Goal: Transaction & Acquisition: Download file/media

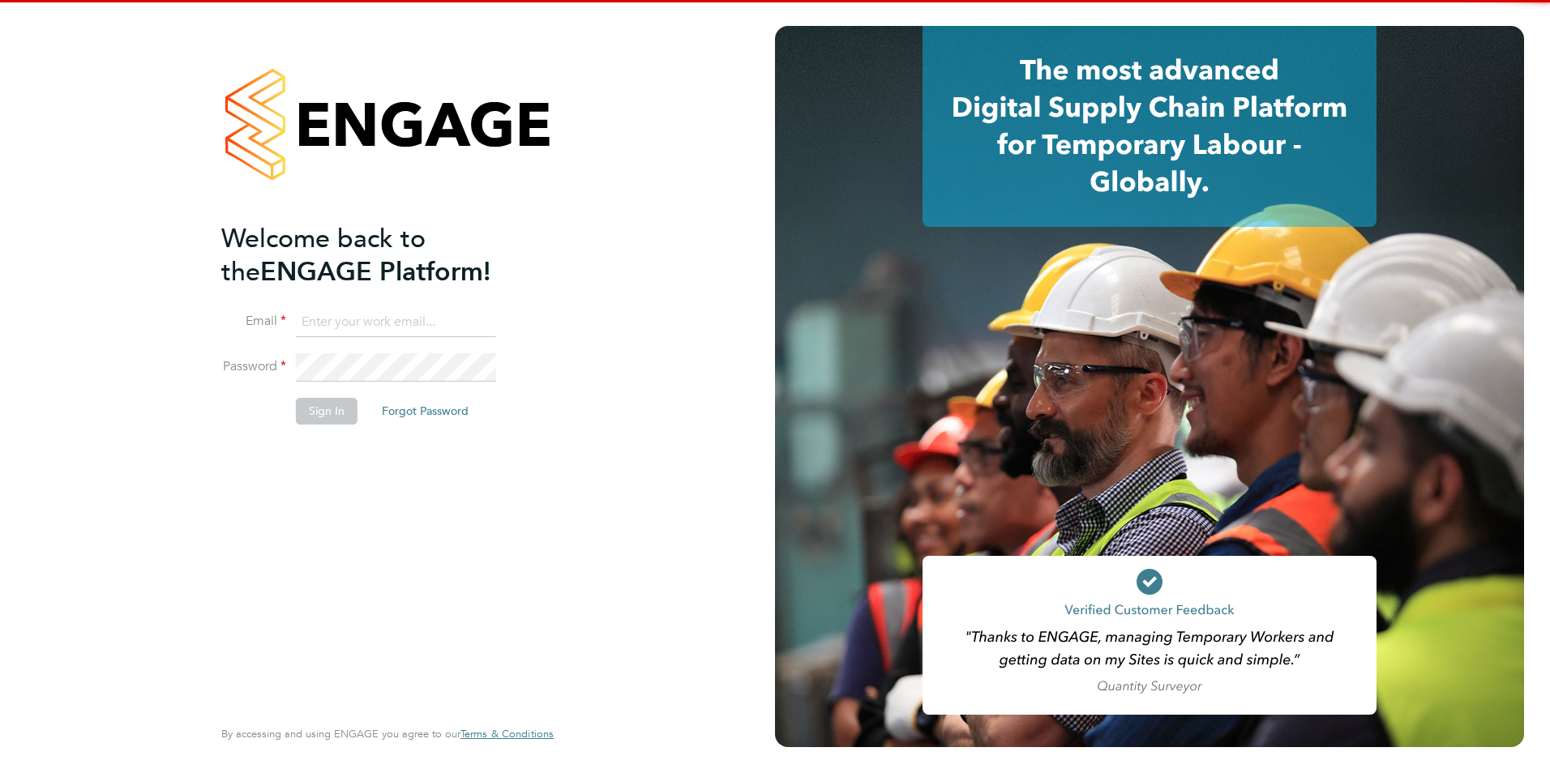
type input "[EMAIL_ADDRESS][DOMAIN_NAME]"
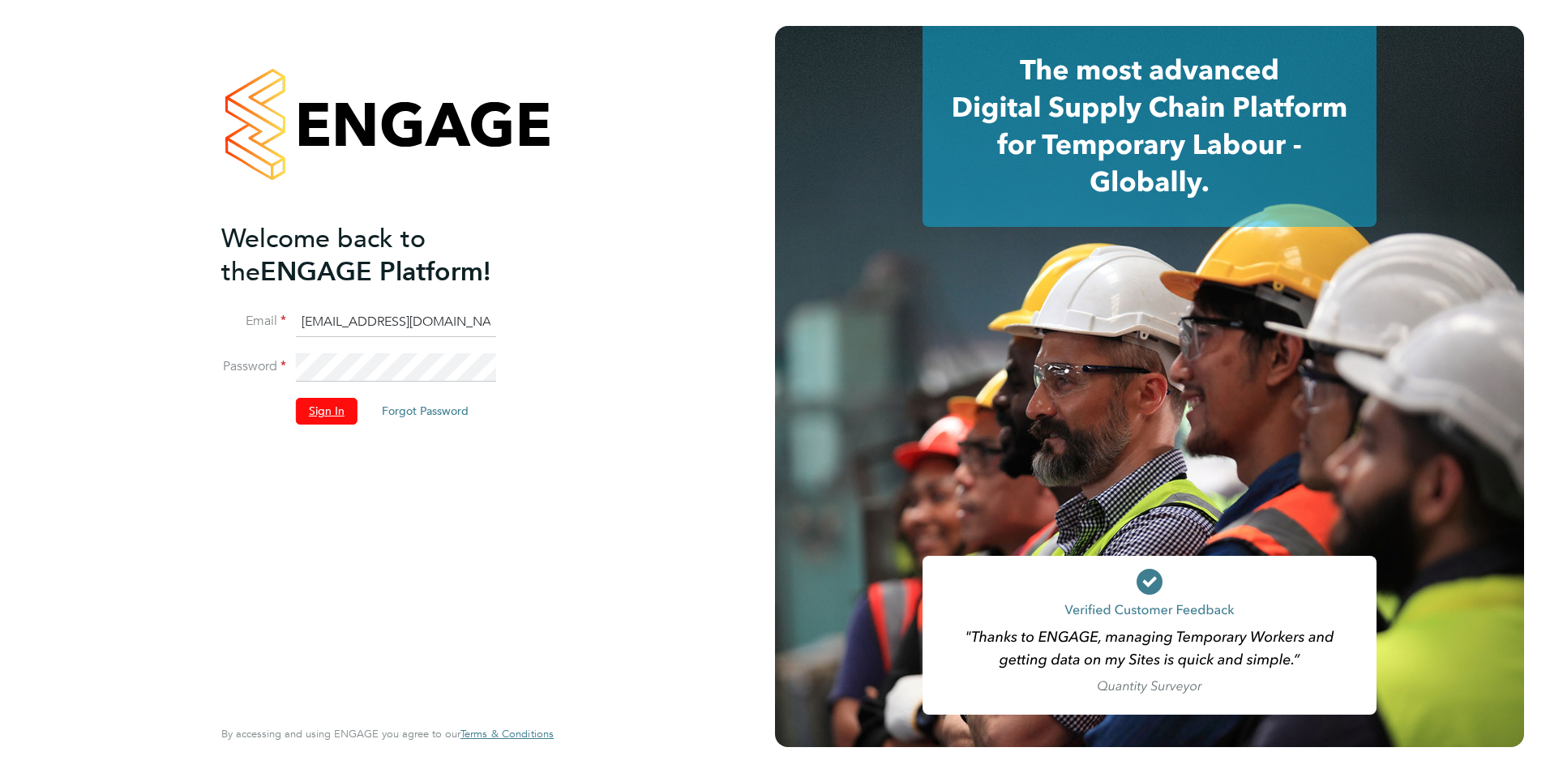
click at [339, 408] on button "Sign In" at bounding box center [327, 411] width 62 height 26
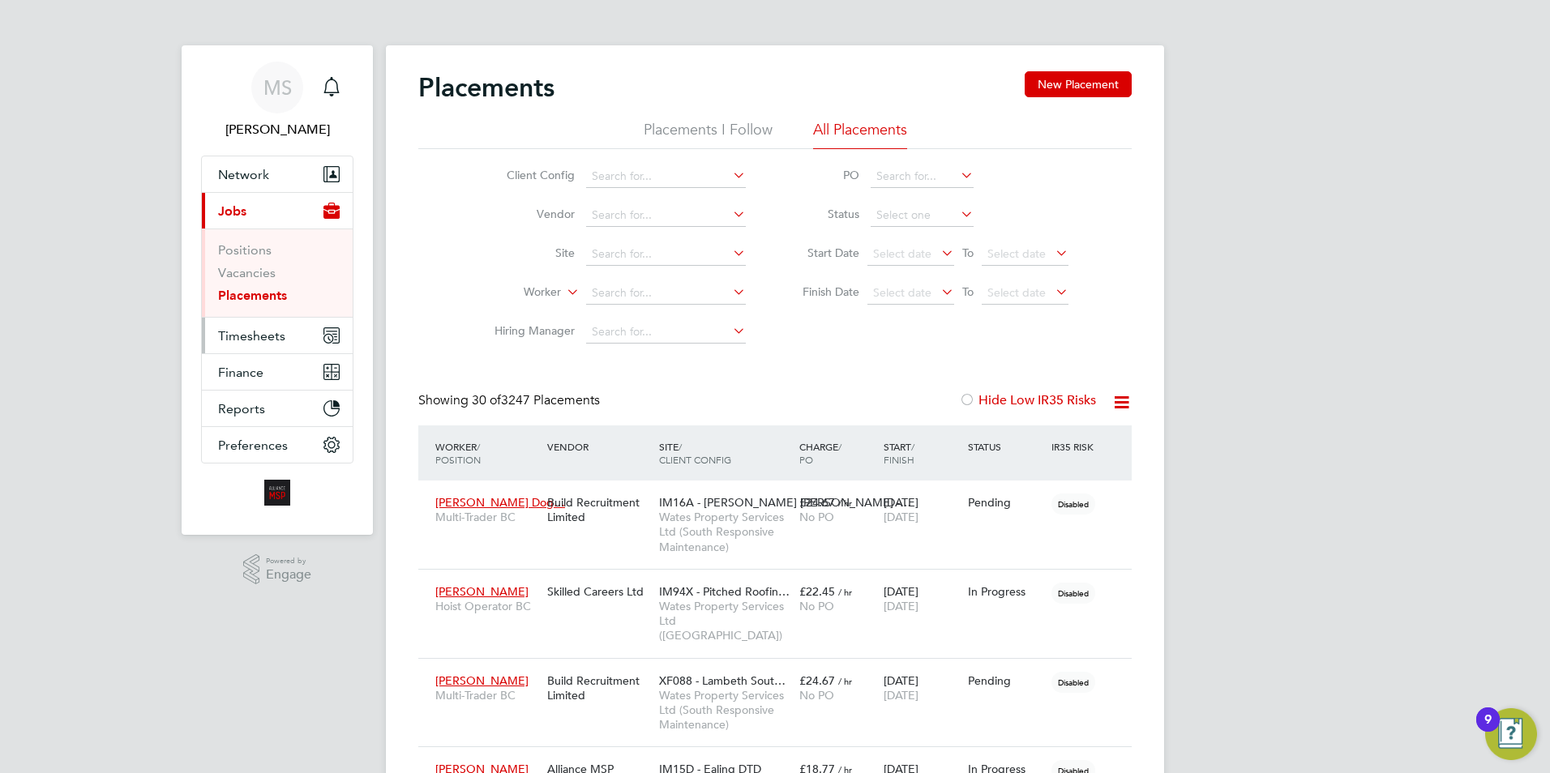
click at [259, 335] on span "Timesheets" at bounding box center [251, 335] width 67 height 15
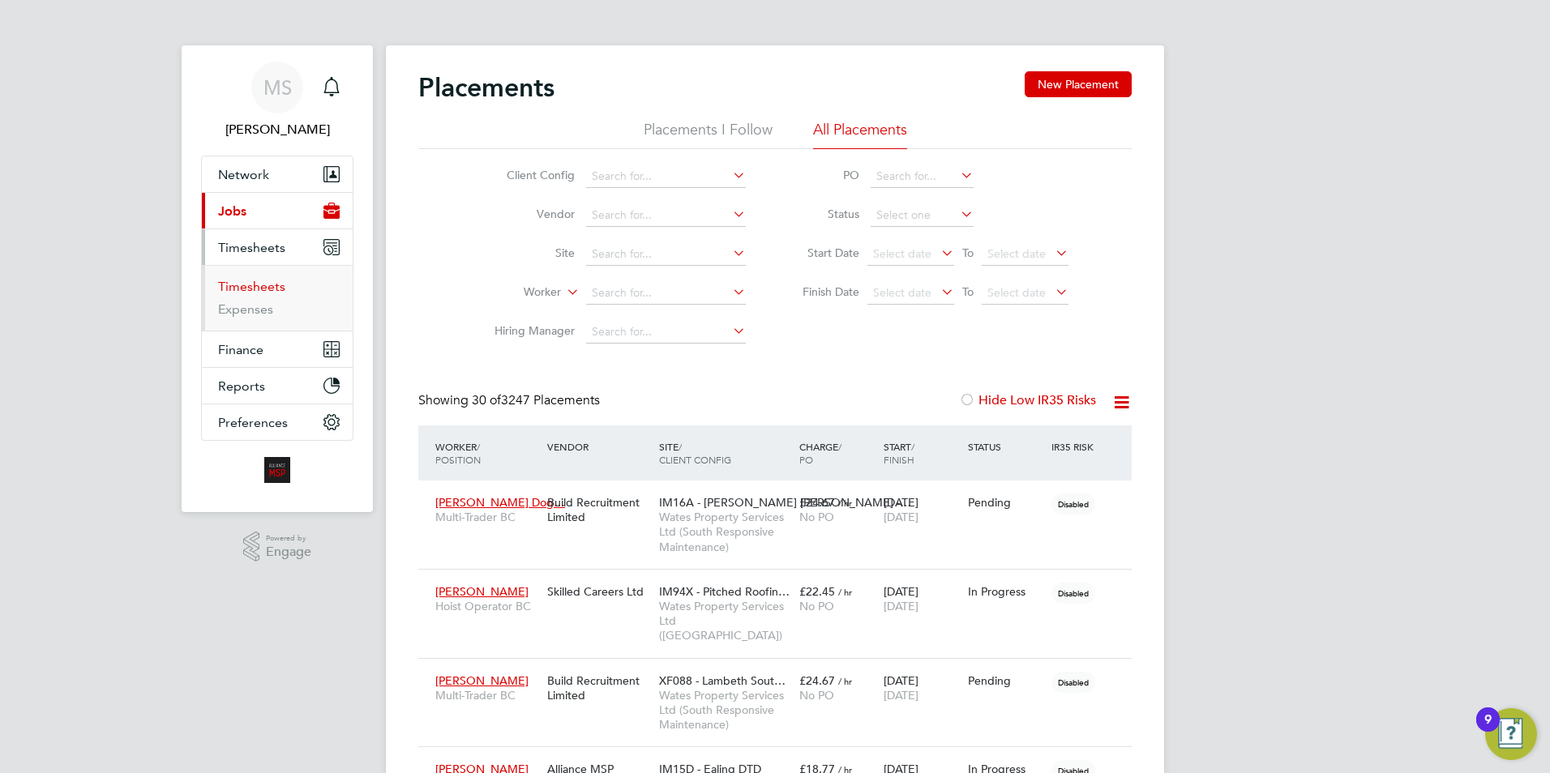
click at [256, 290] on link "Timesheets" at bounding box center [251, 286] width 67 height 15
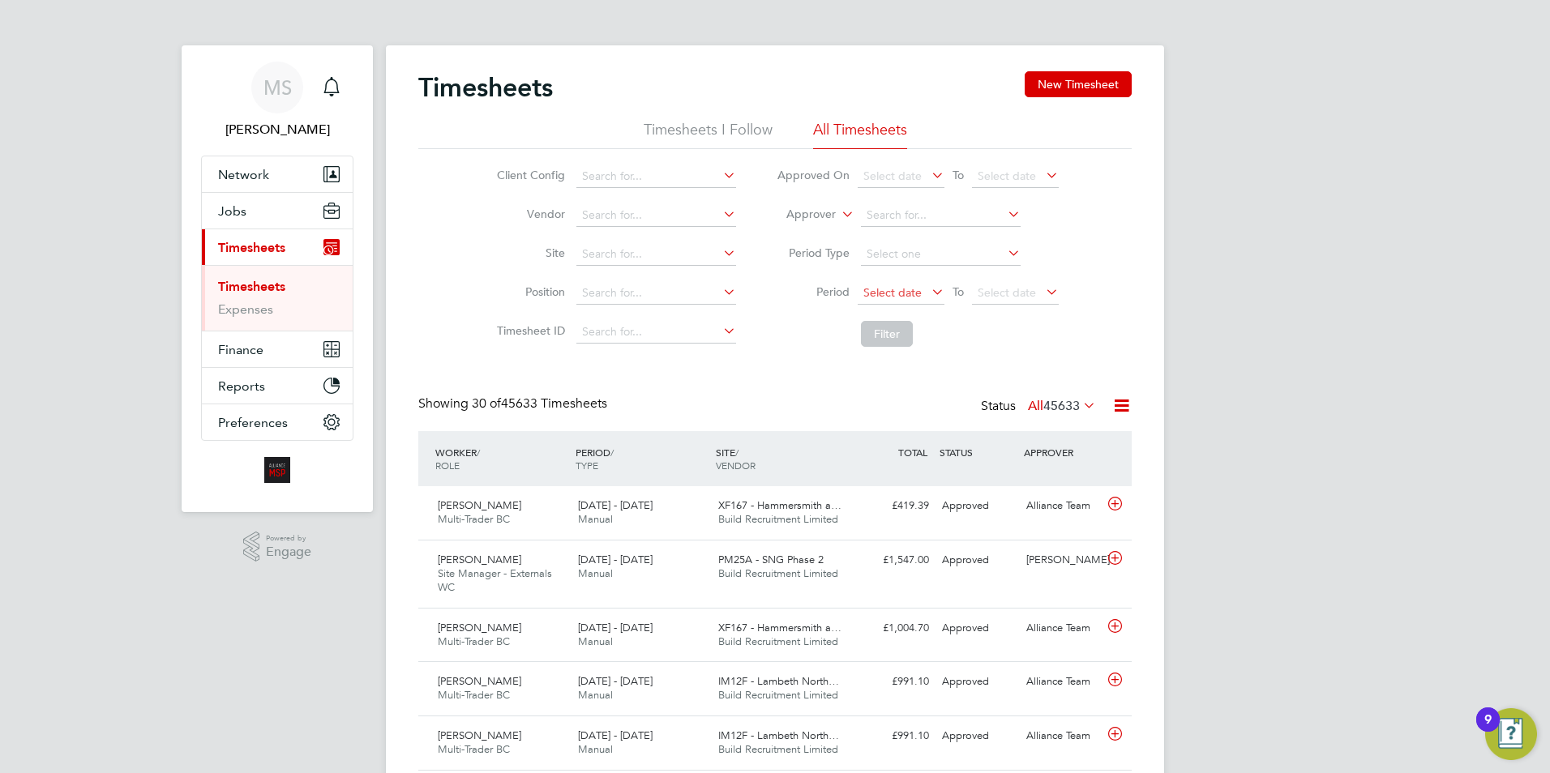
click at [863, 293] on span "Select date" at bounding box center [892, 292] width 58 height 15
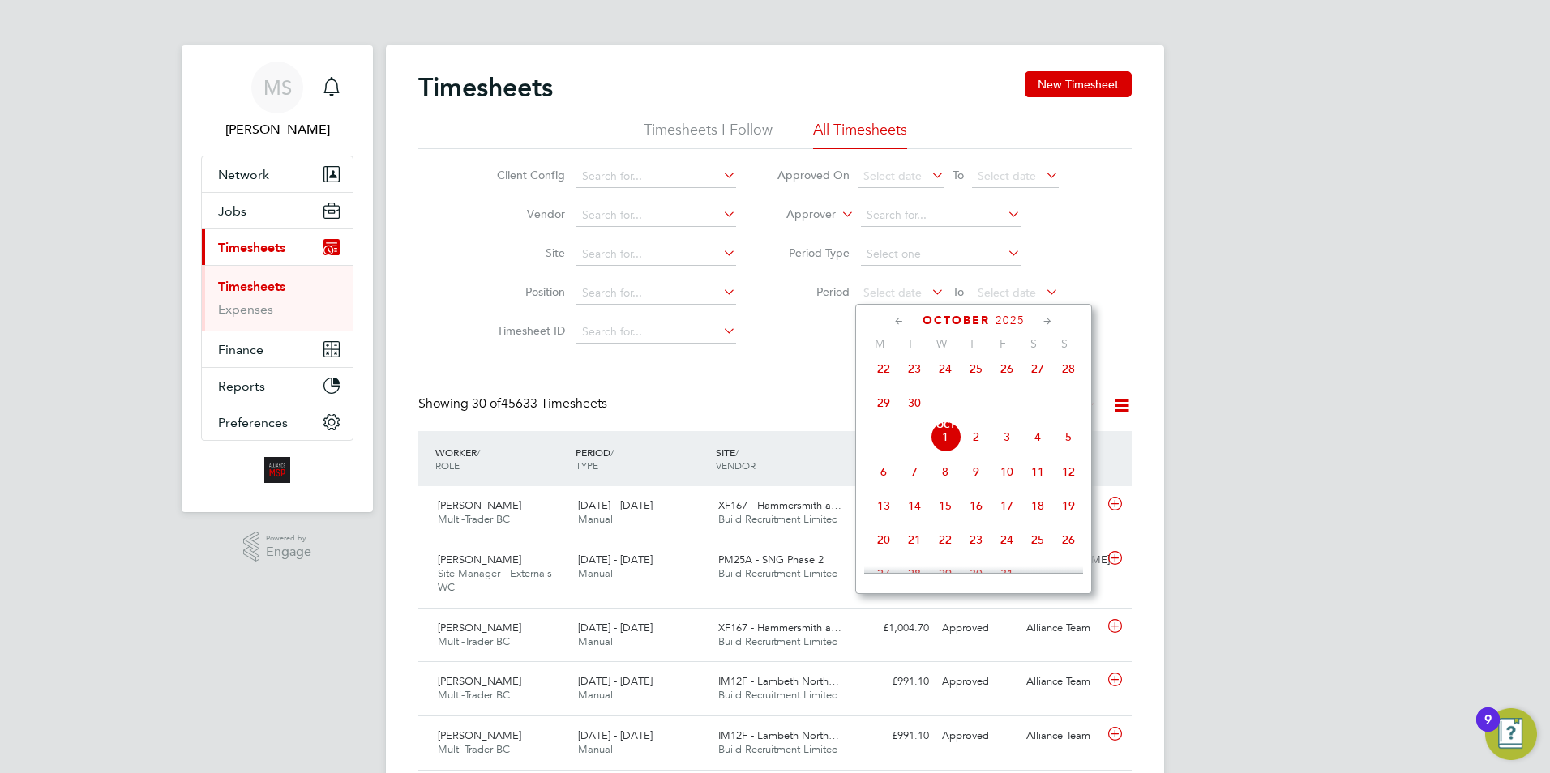
click at [900, 322] on icon at bounding box center [899, 322] width 15 height 18
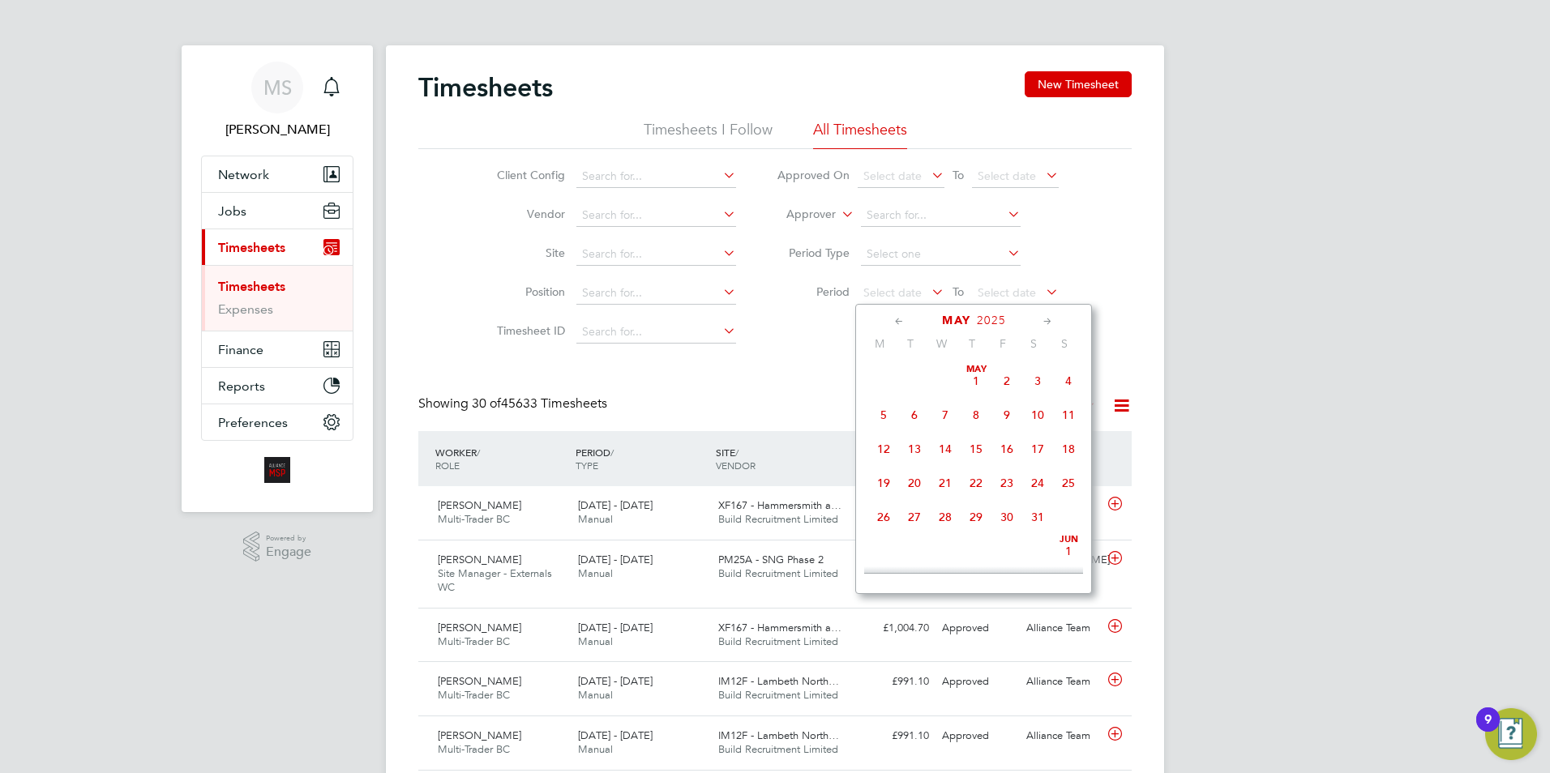
click at [900, 322] on icon at bounding box center [899, 322] width 15 height 18
click at [900, 323] on icon at bounding box center [899, 322] width 15 height 18
click at [1064, 379] on span "Dec 1" at bounding box center [1068, 381] width 31 height 31
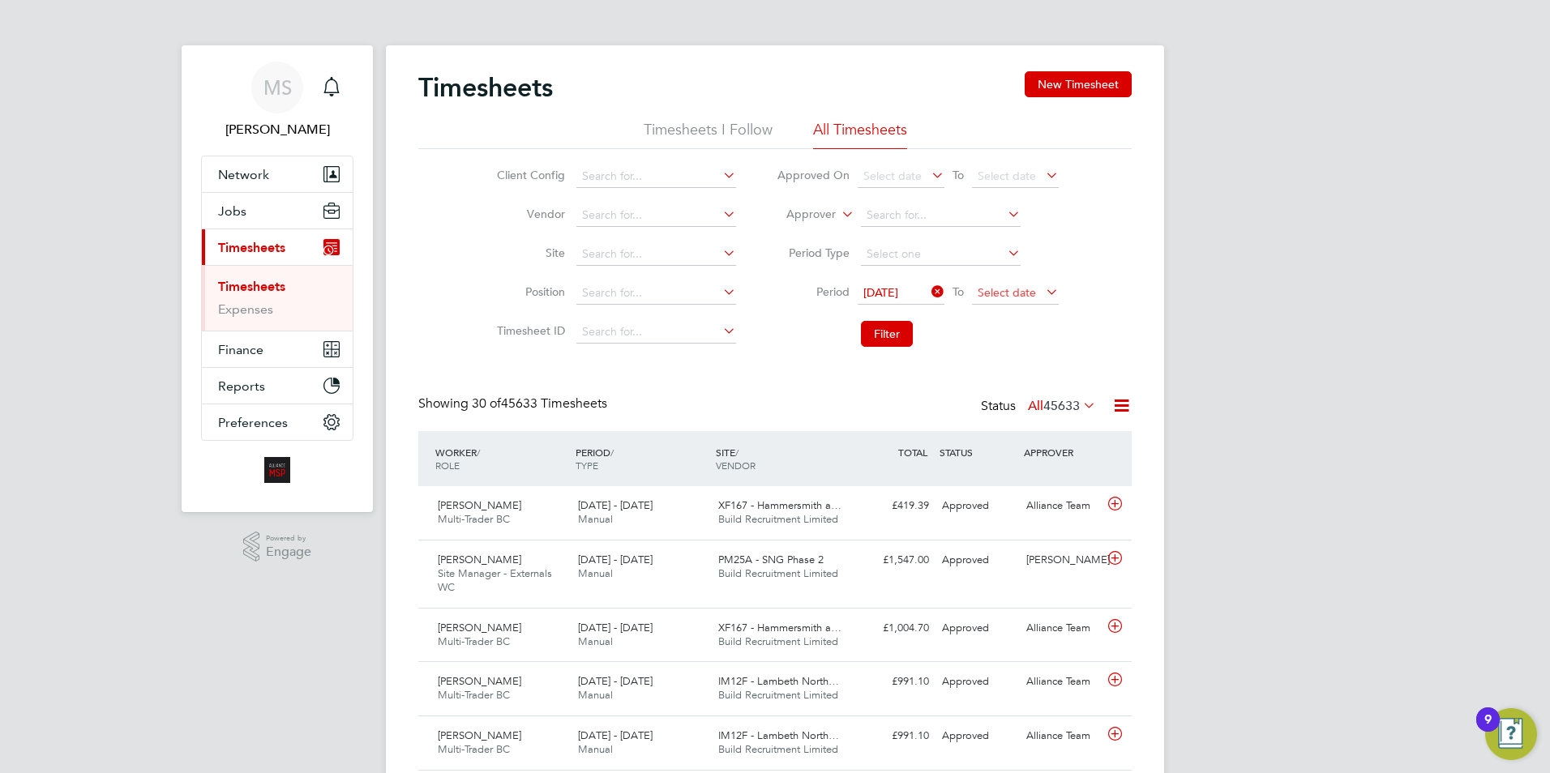
click at [1015, 300] on span "Select date" at bounding box center [1015, 294] width 87 height 22
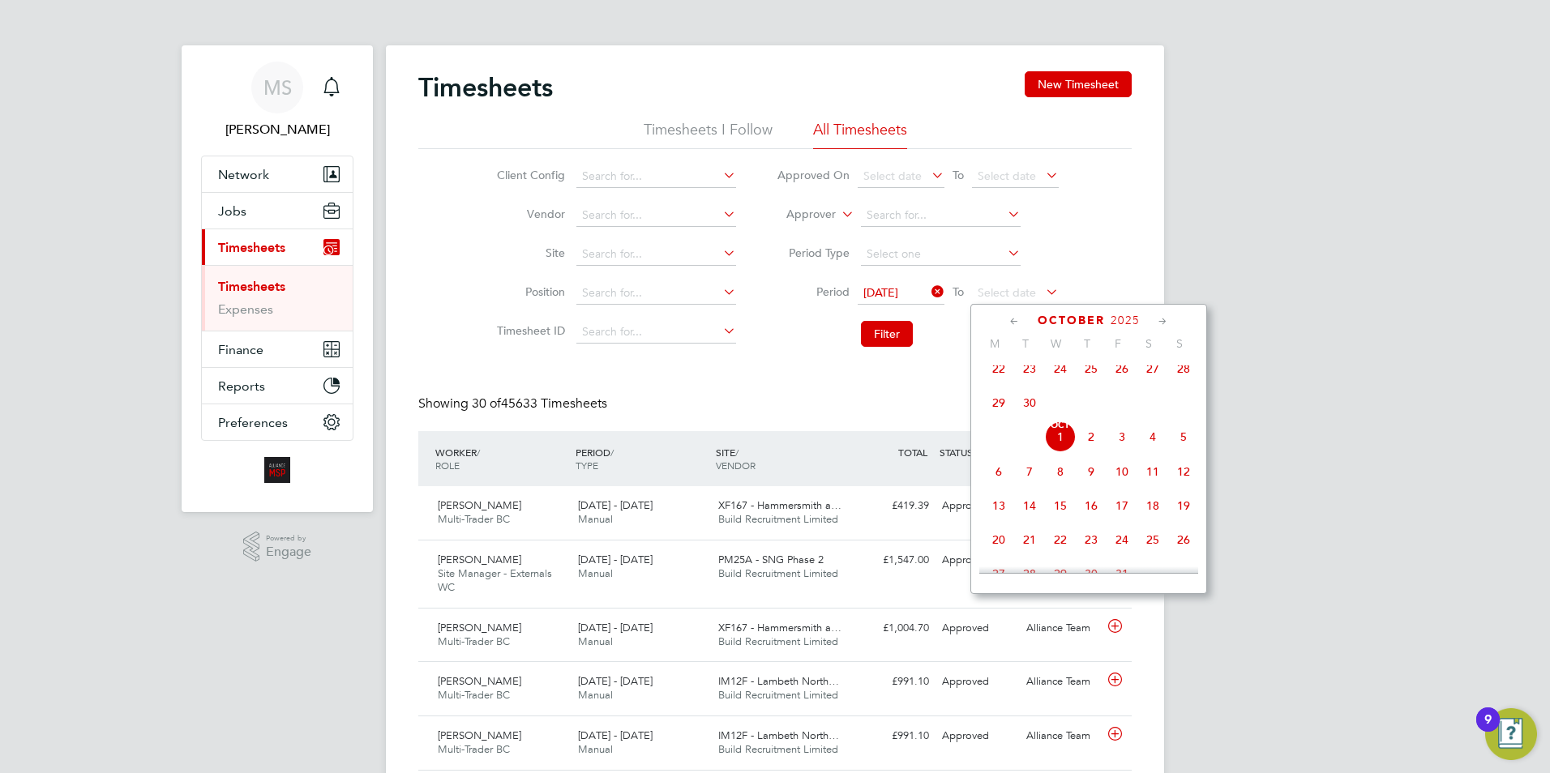
click at [1005, 320] on div "October 2025" at bounding box center [1088, 320] width 219 height 15
click at [1015, 320] on icon at bounding box center [1014, 322] width 15 height 18
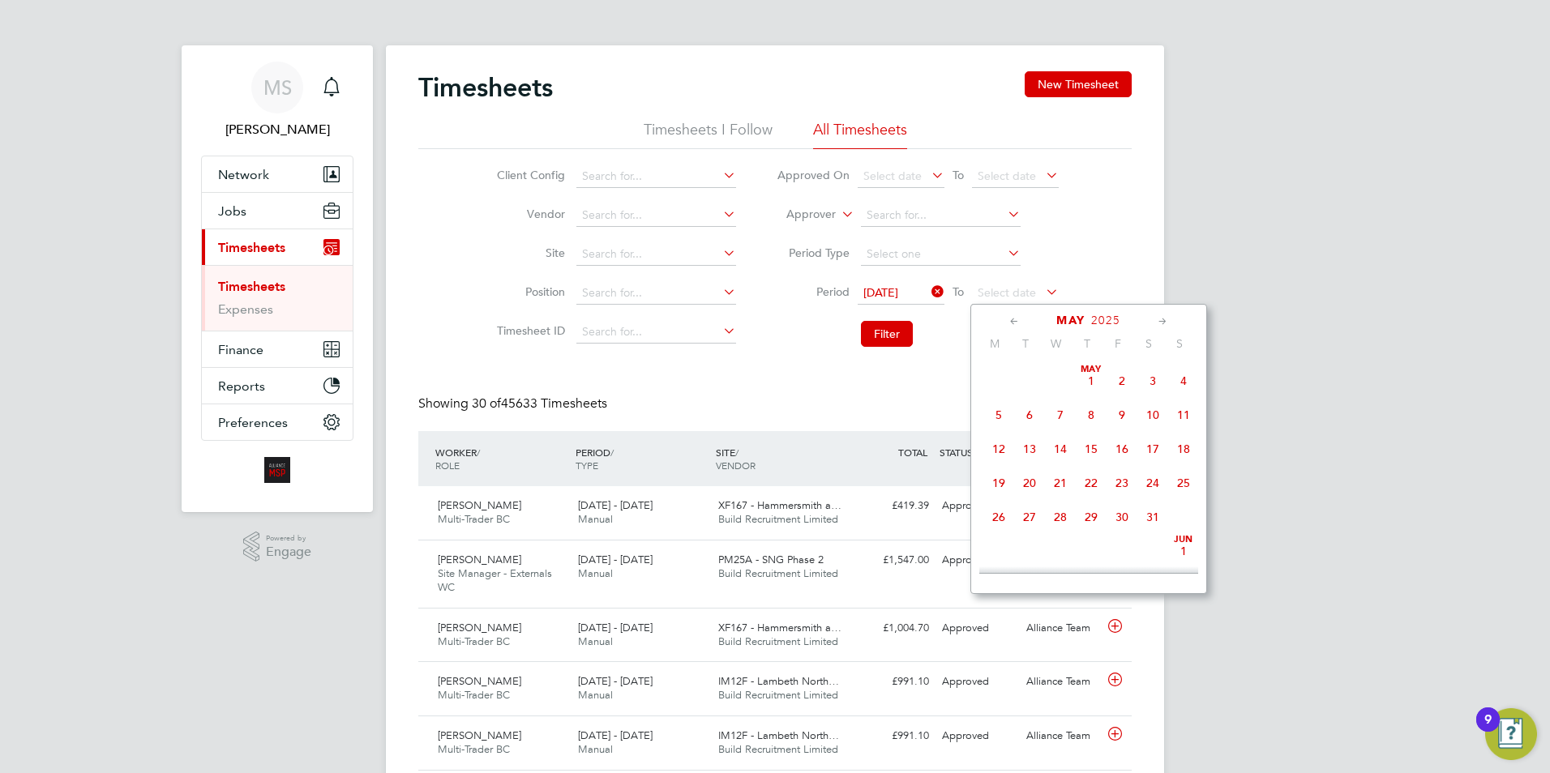
click at [1015, 320] on icon at bounding box center [1014, 322] width 15 height 18
click at [1057, 521] on span "30" at bounding box center [1060, 517] width 31 height 31
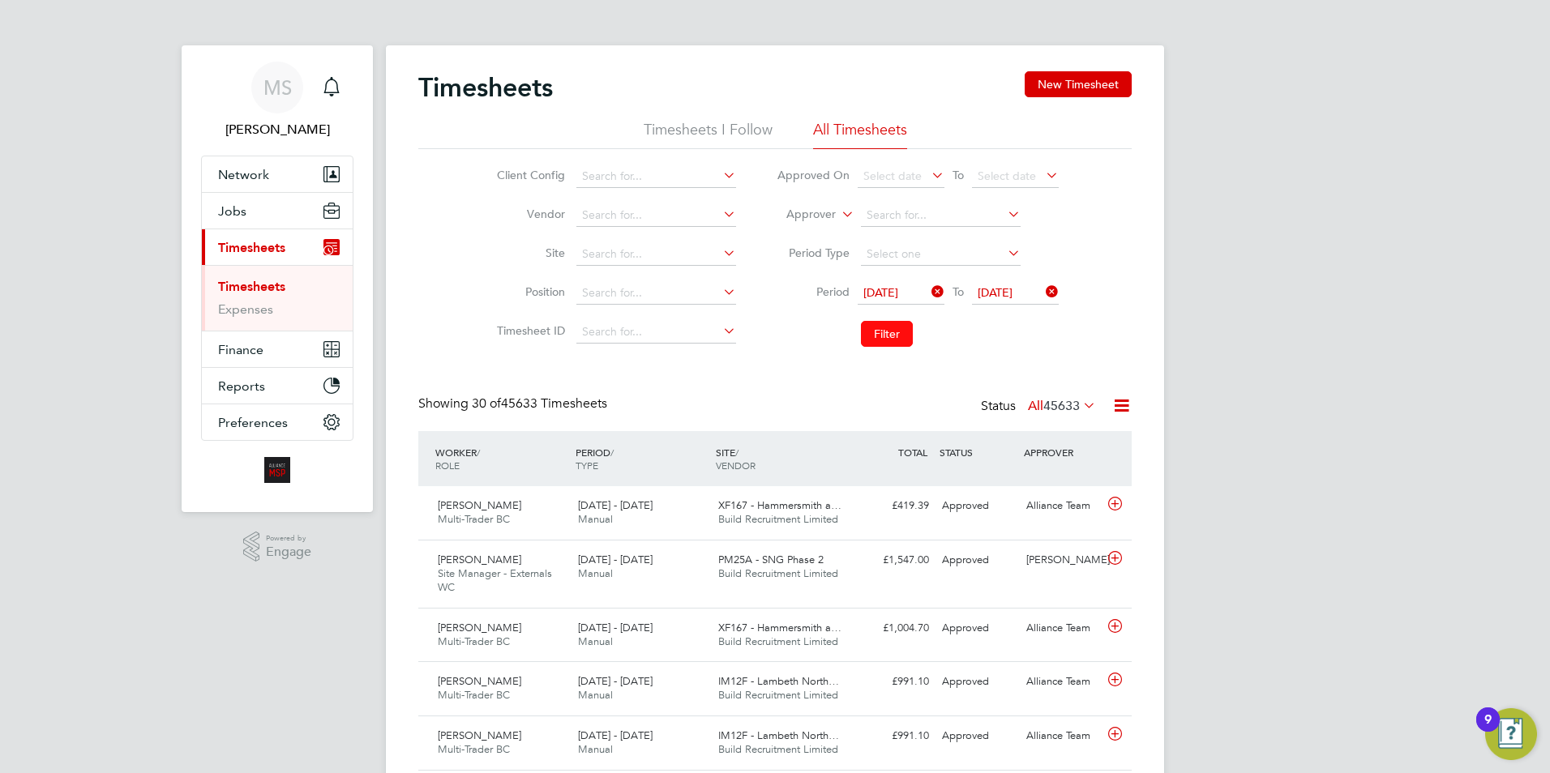
click at [891, 343] on button "Filter" at bounding box center [887, 334] width 52 height 26
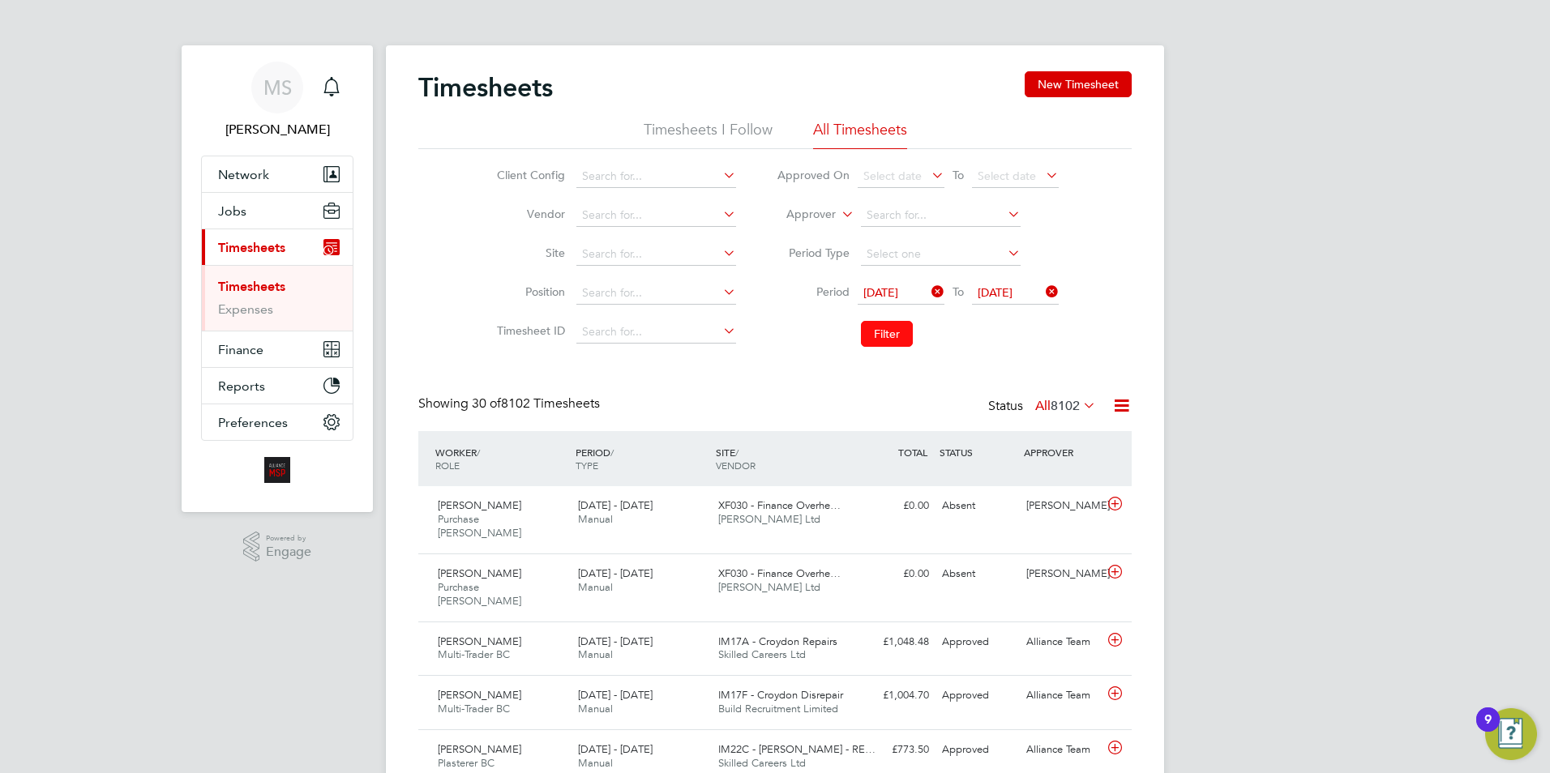
click at [898, 333] on button "Filter" at bounding box center [887, 334] width 52 height 26
click at [1126, 403] on icon at bounding box center [1121, 406] width 20 height 20
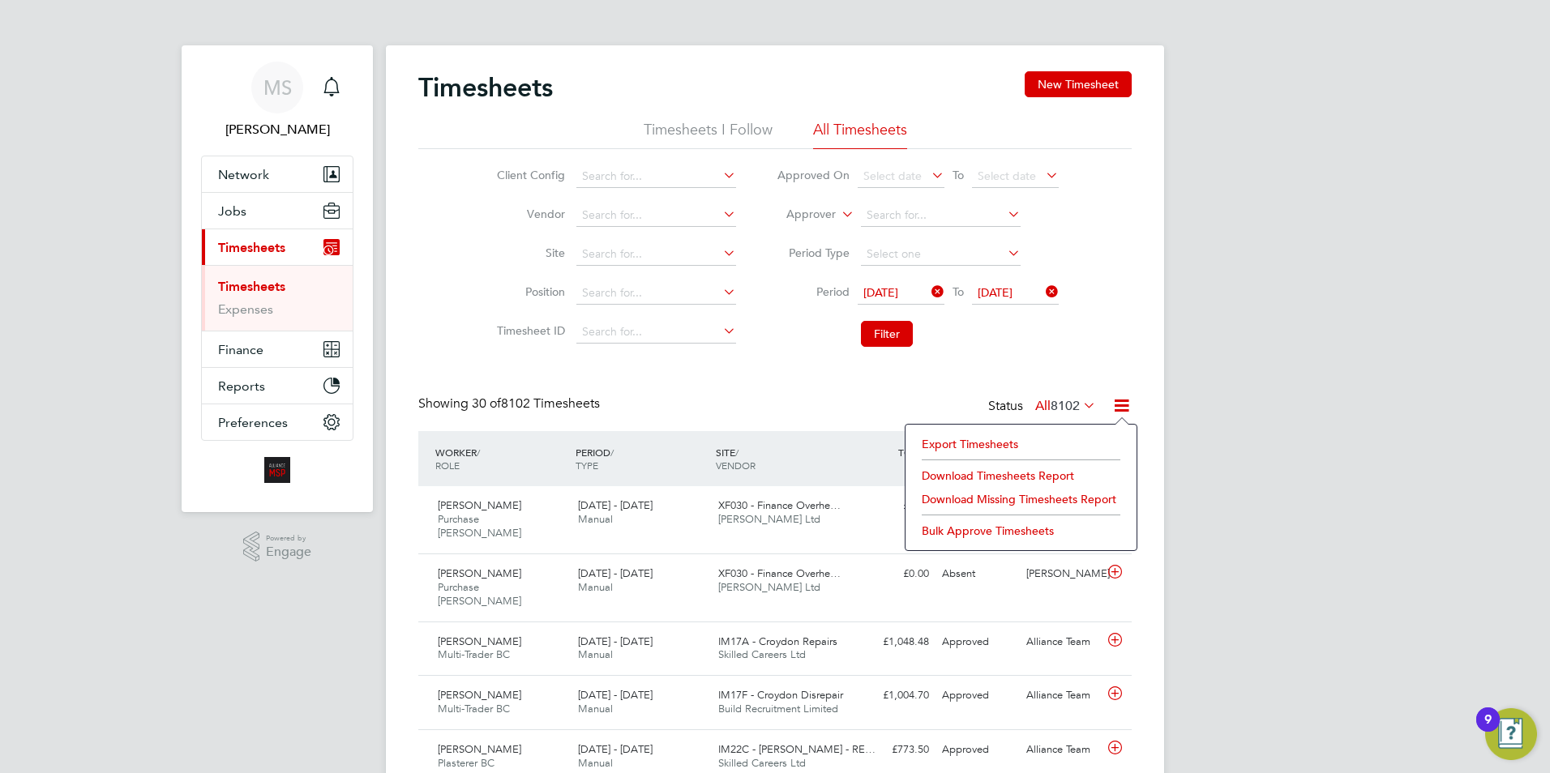
click at [958, 443] on li "Export Timesheets" at bounding box center [1021, 444] width 215 height 23
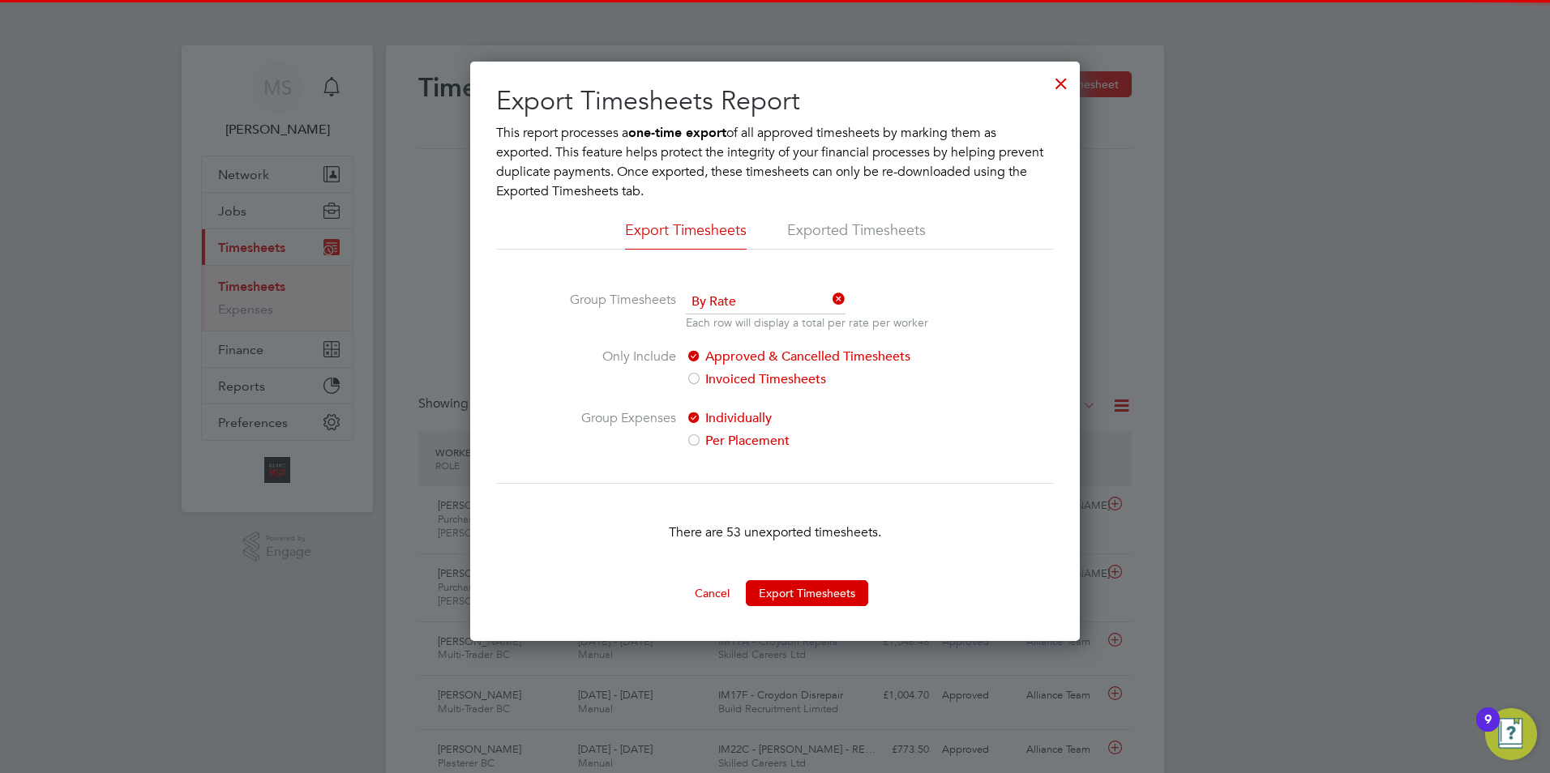
click at [1052, 83] on div at bounding box center [1061, 79] width 29 height 29
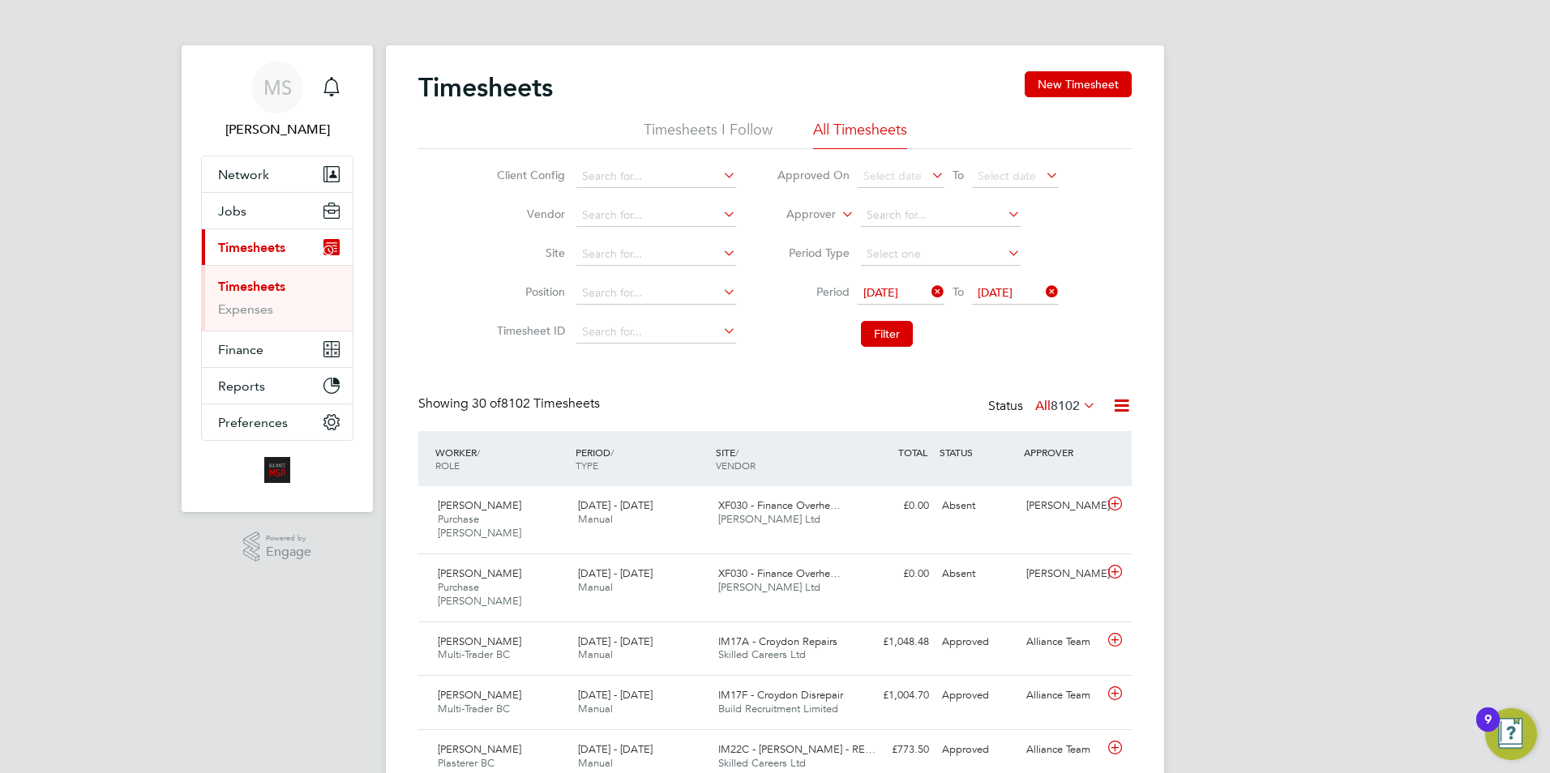
click at [1121, 408] on icon at bounding box center [1121, 406] width 20 height 20
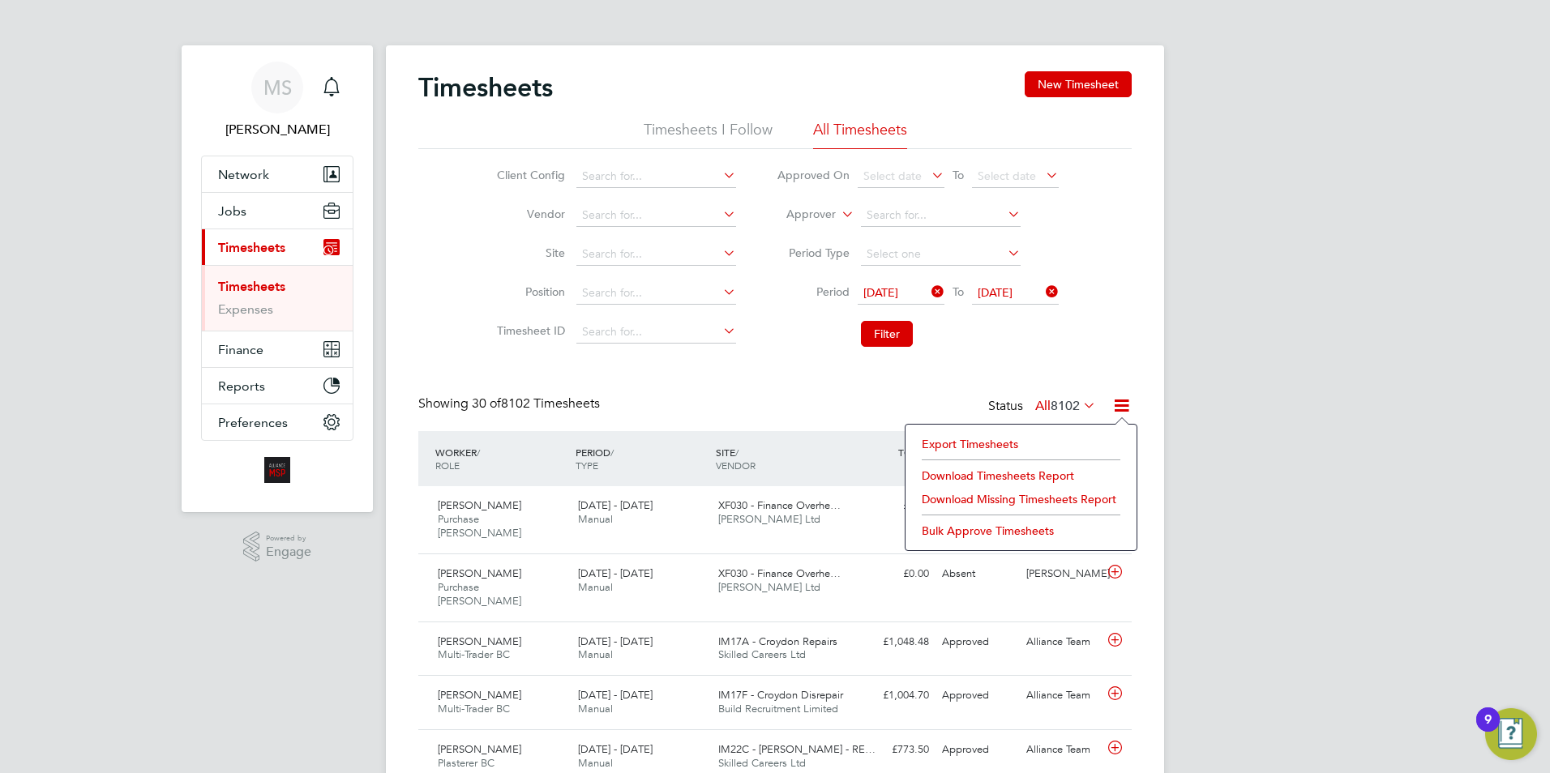
click at [963, 470] on li "Download Timesheets Report" at bounding box center [1021, 476] width 215 height 23
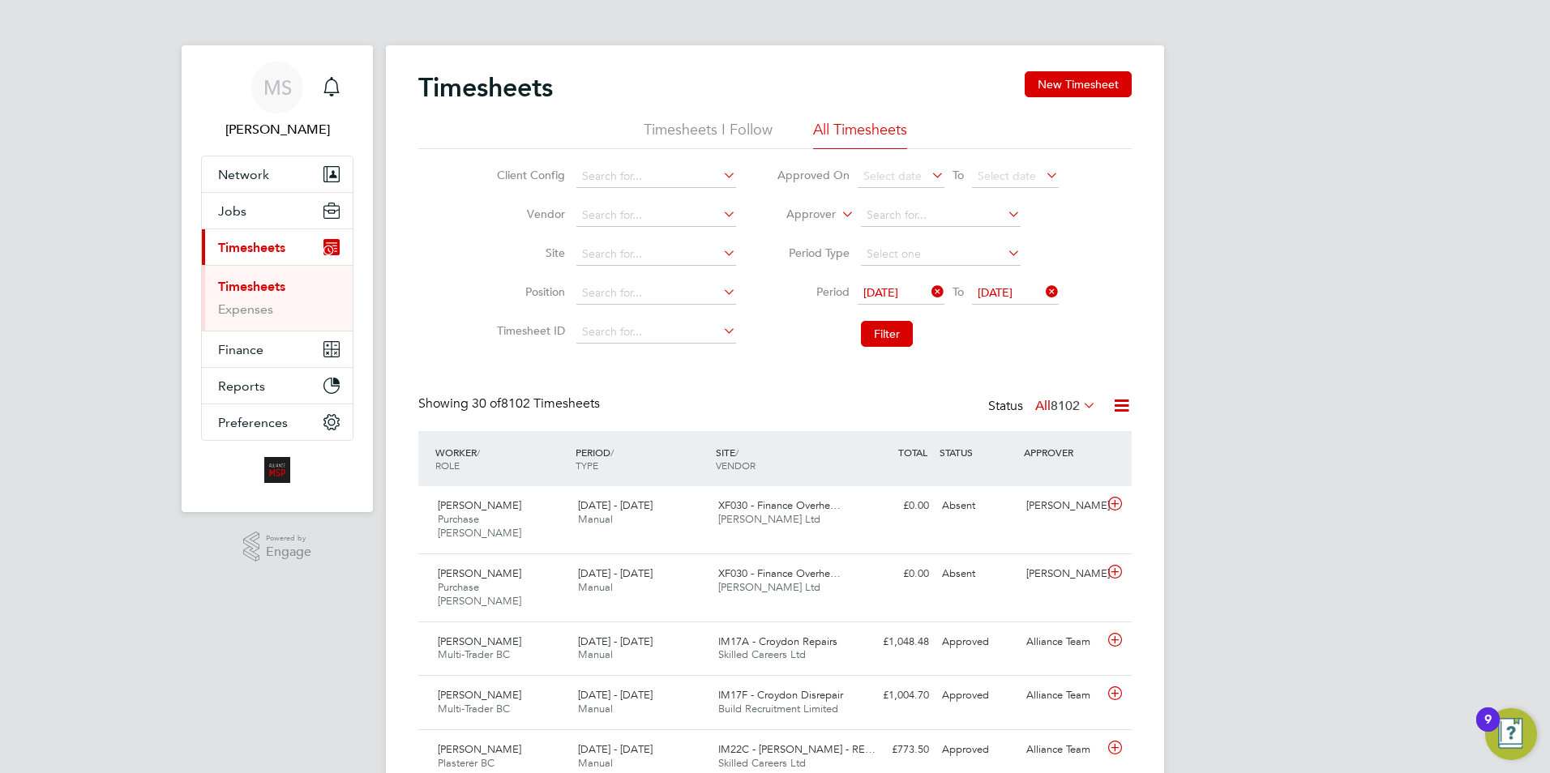
click at [928, 294] on icon at bounding box center [928, 292] width 0 height 23
click at [1043, 291] on icon at bounding box center [1043, 292] width 0 height 23
click at [928, 292] on icon at bounding box center [928, 292] width 0 height 23
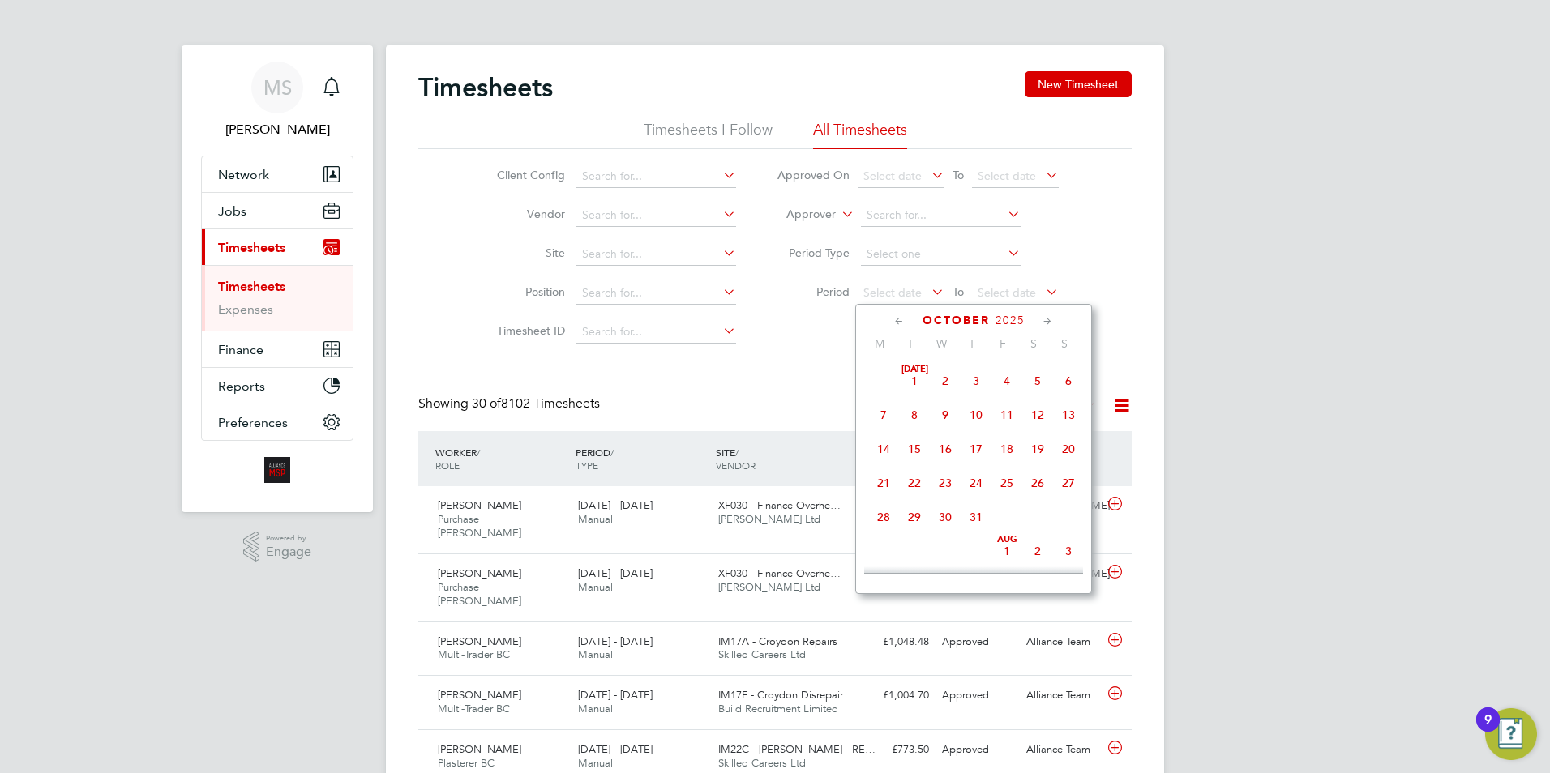
scroll to position [456, 0]
click at [899, 320] on icon at bounding box center [899, 322] width 15 height 18
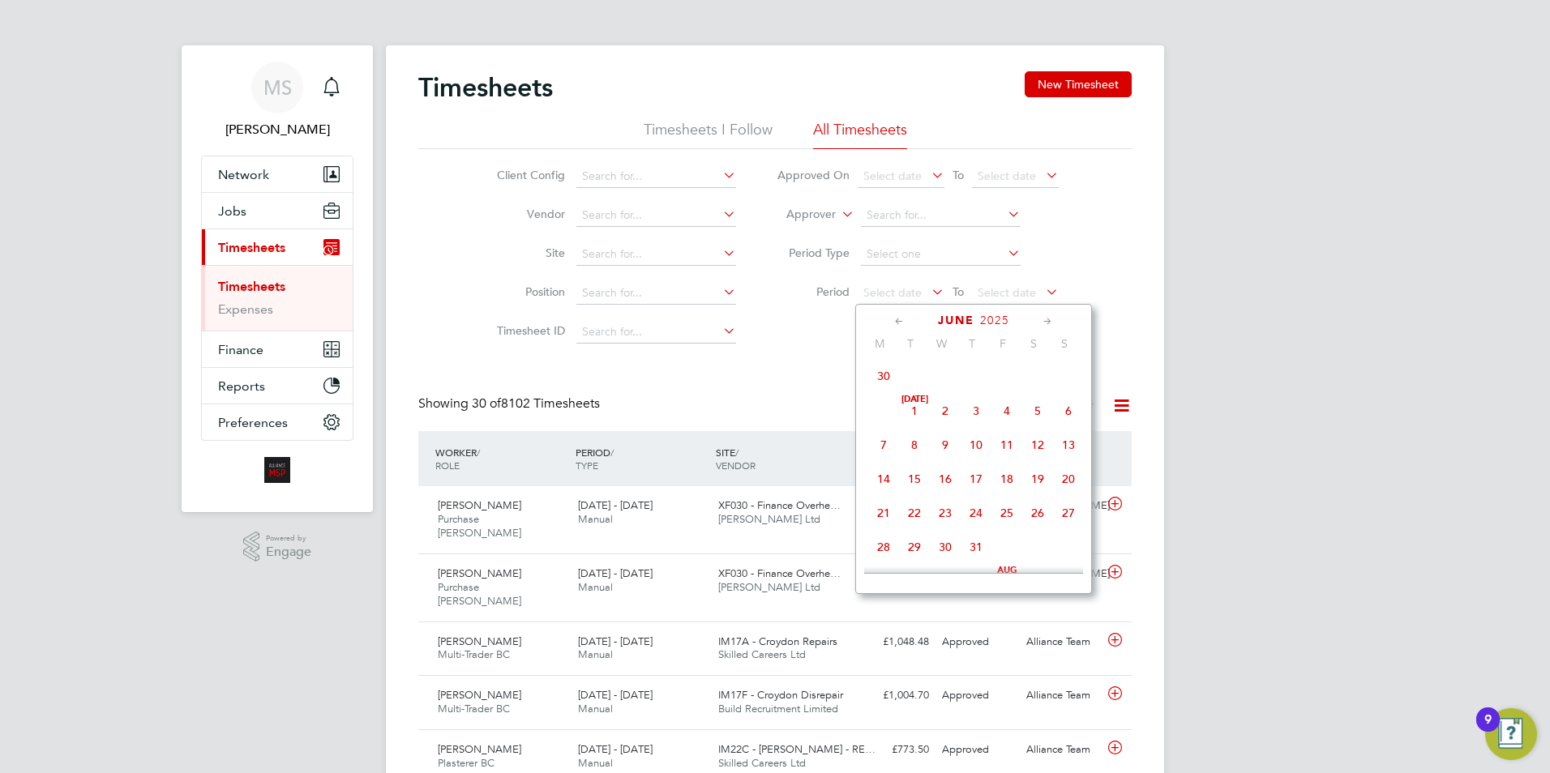
scroll to position [0, 0]
click at [899, 320] on icon at bounding box center [899, 322] width 15 height 18
click at [976, 379] on span "May 1" at bounding box center [976, 381] width 31 height 31
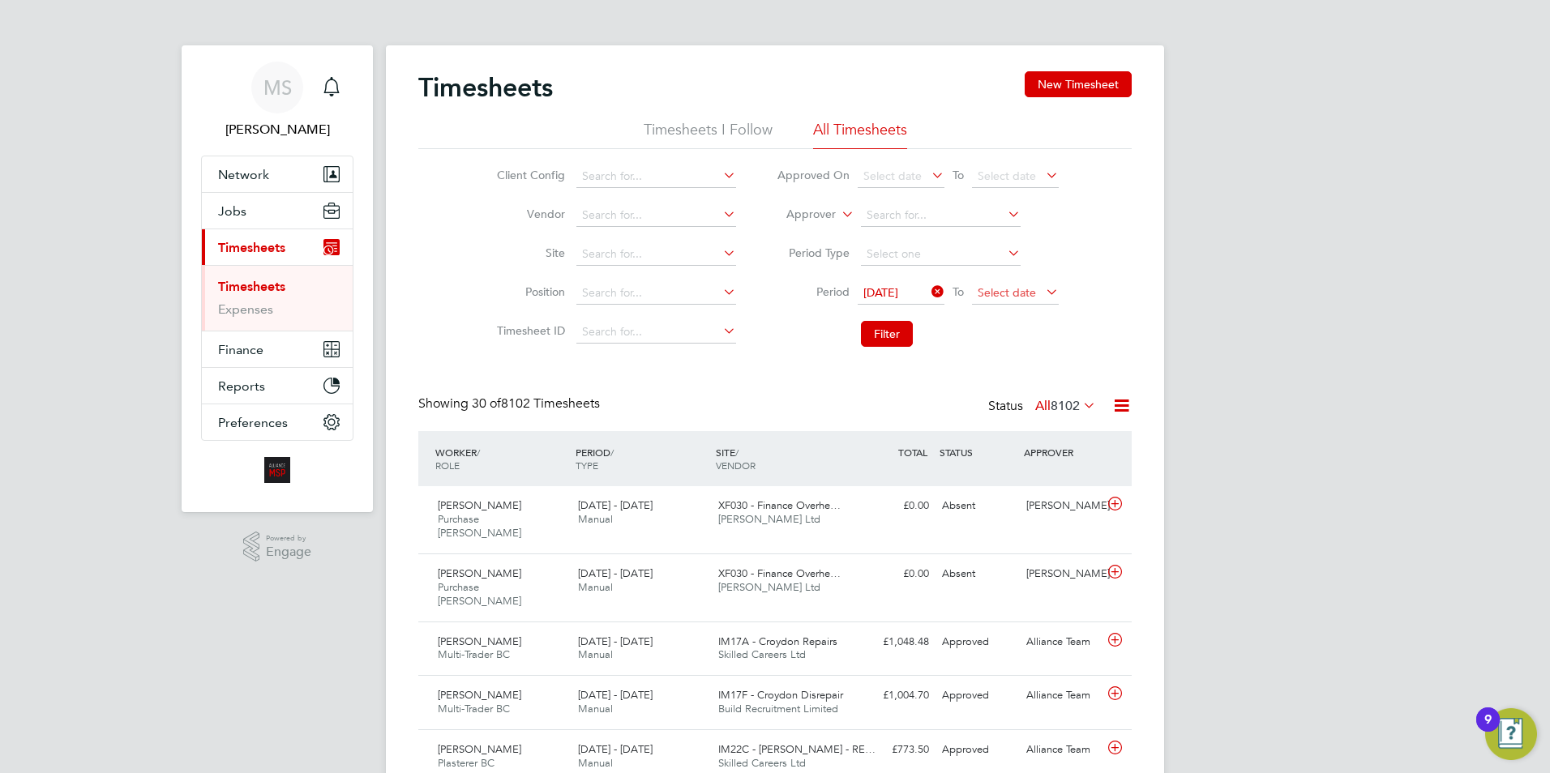
click at [1002, 298] on span "Select date" at bounding box center [1007, 292] width 58 height 15
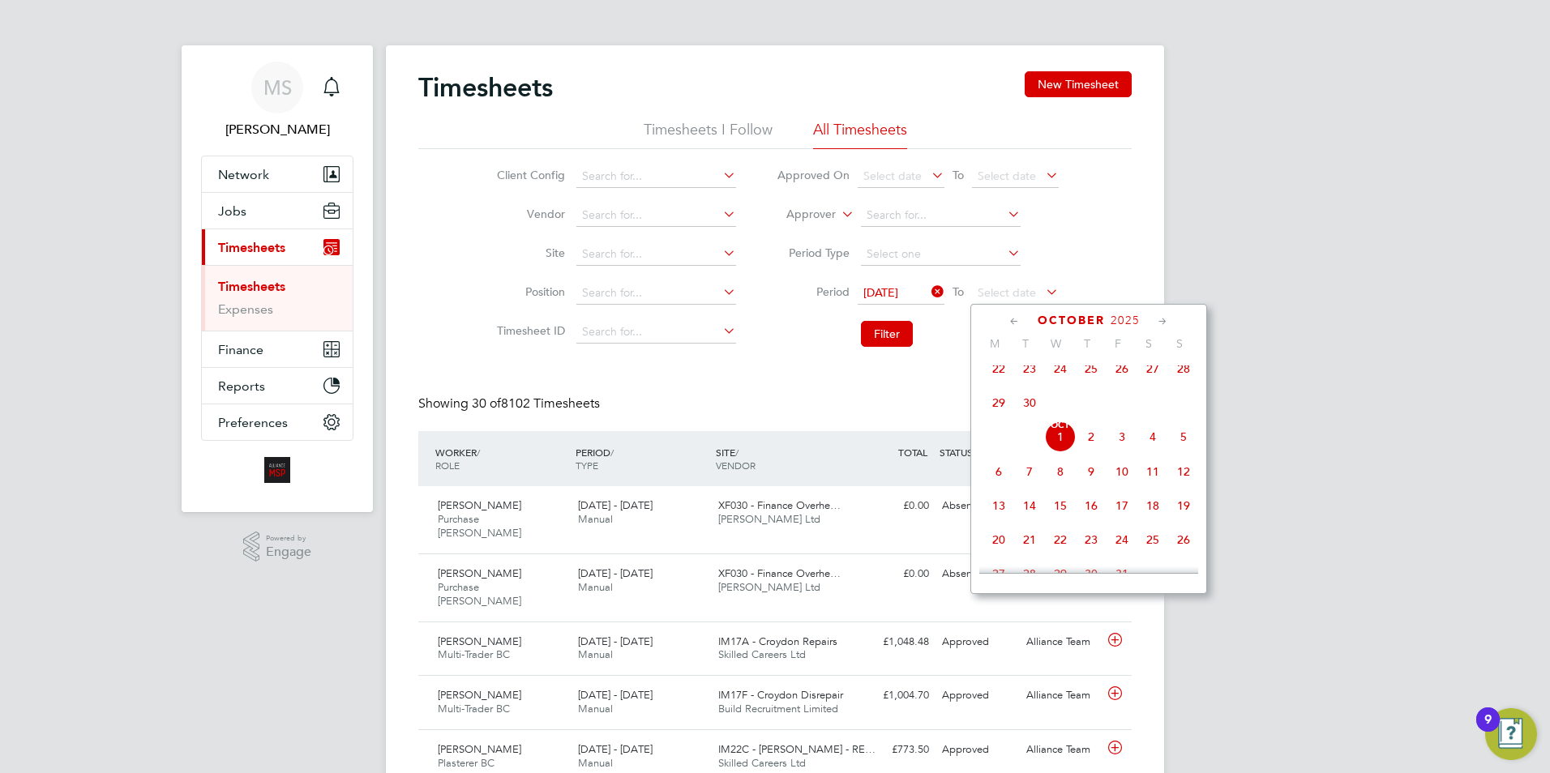
click at [1056, 452] on span "Oct 1" at bounding box center [1060, 437] width 31 height 31
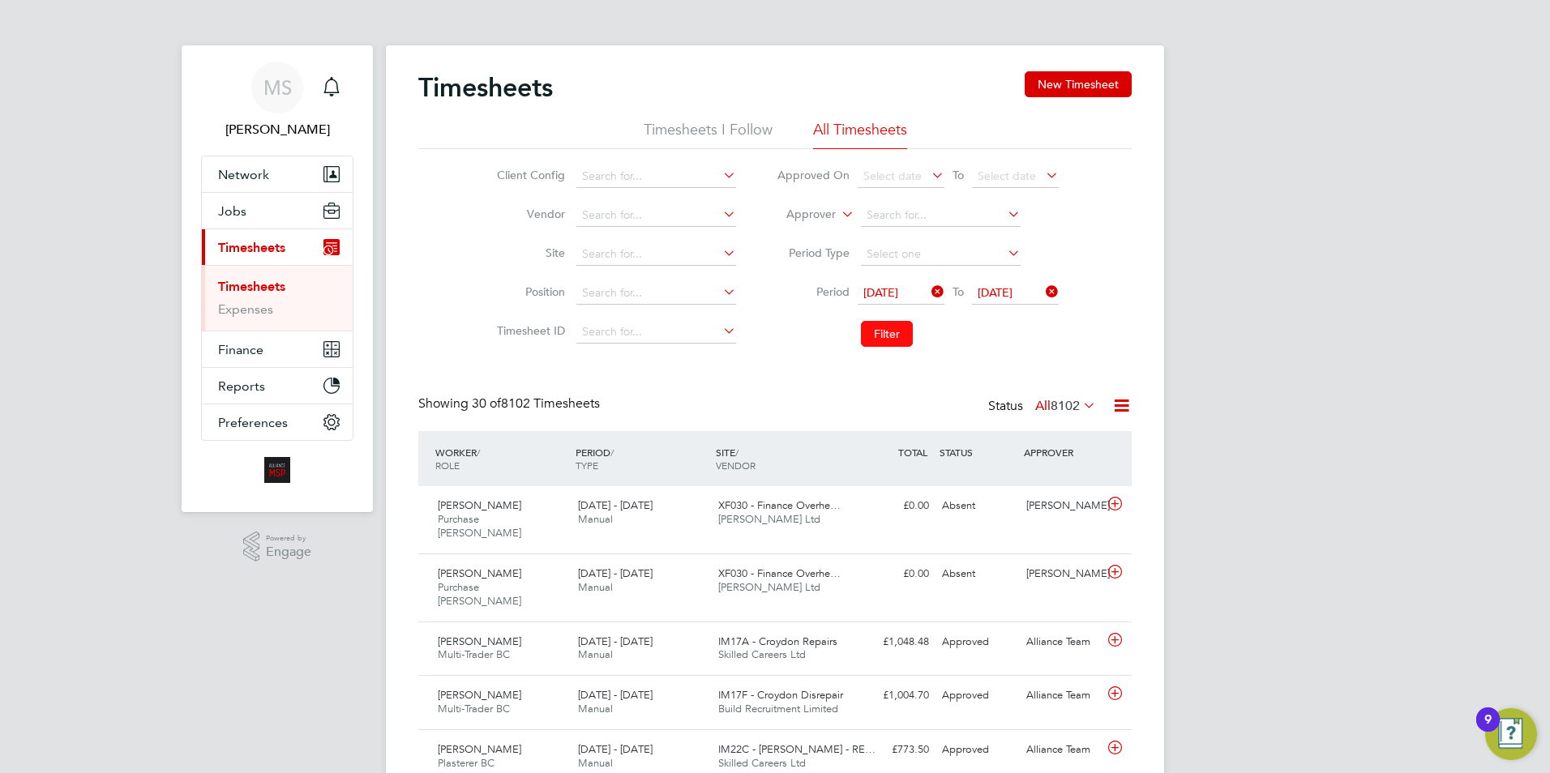
click at [893, 337] on button "Filter" at bounding box center [887, 334] width 52 height 26
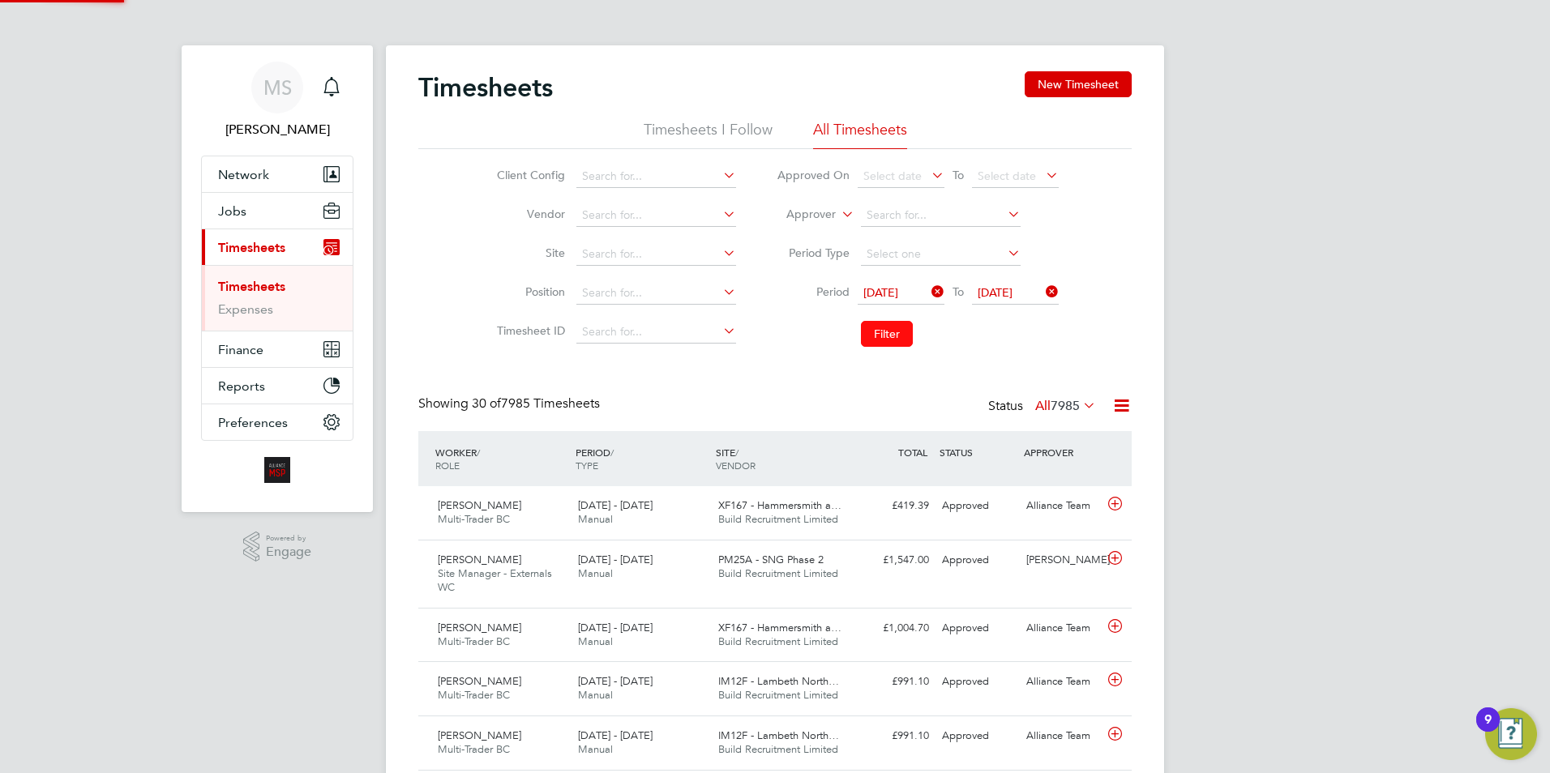
scroll to position [41, 141]
click at [1125, 399] on icon at bounding box center [1121, 406] width 20 height 20
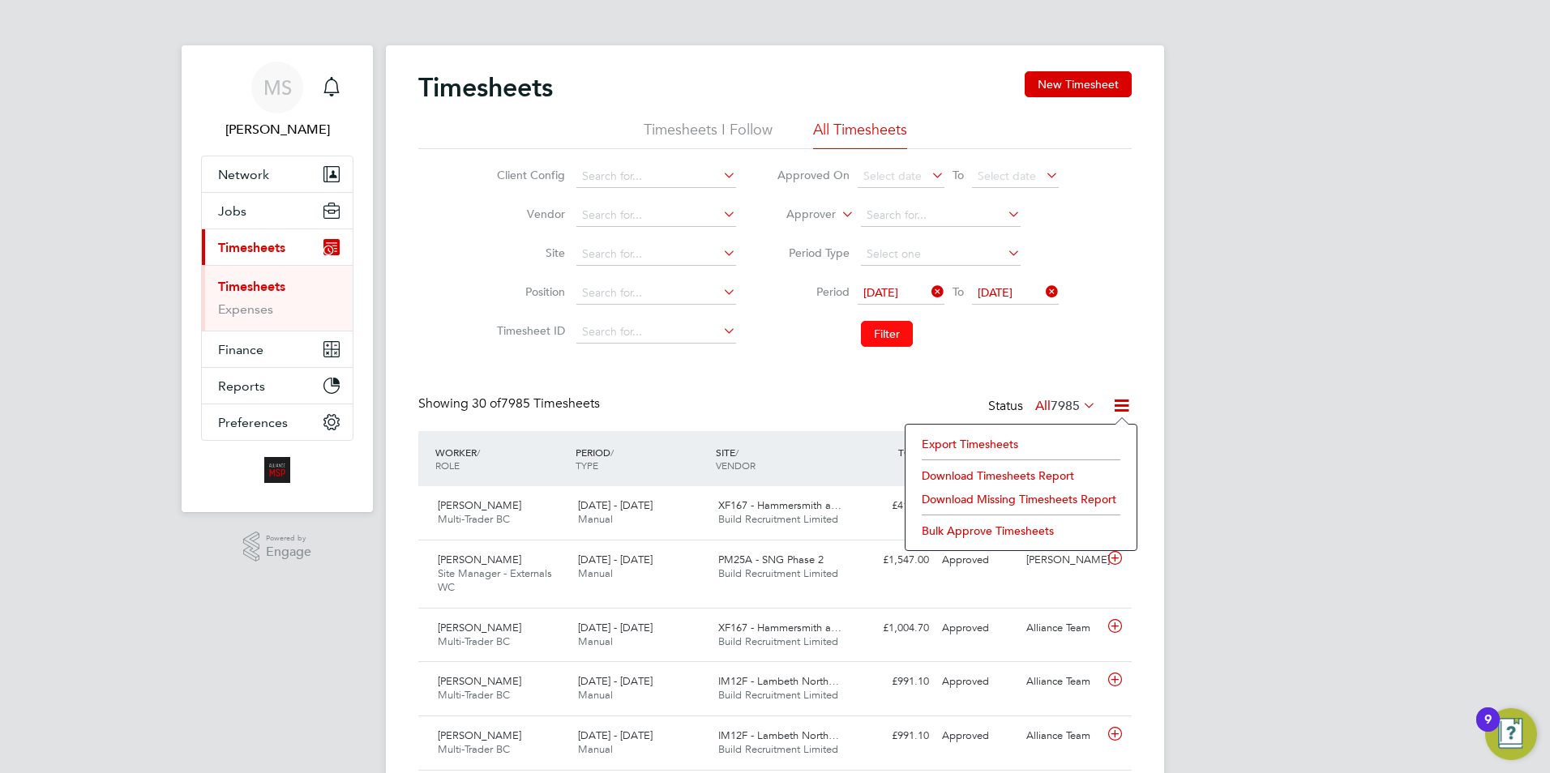
click at [896, 330] on button "Filter" at bounding box center [887, 334] width 52 height 26
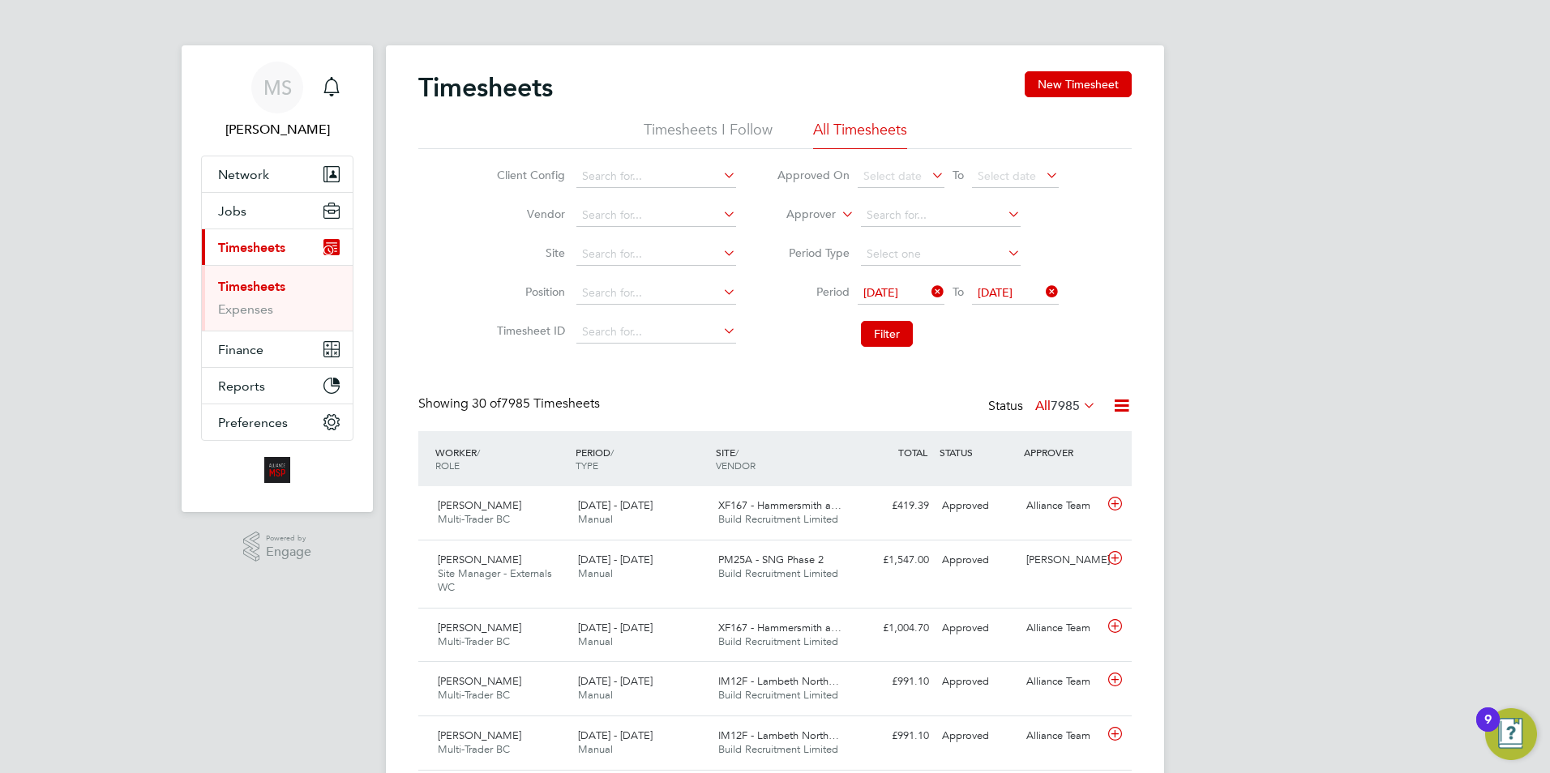
click at [1125, 413] on icon at bounding box center [1121, 406] width 20 height 20
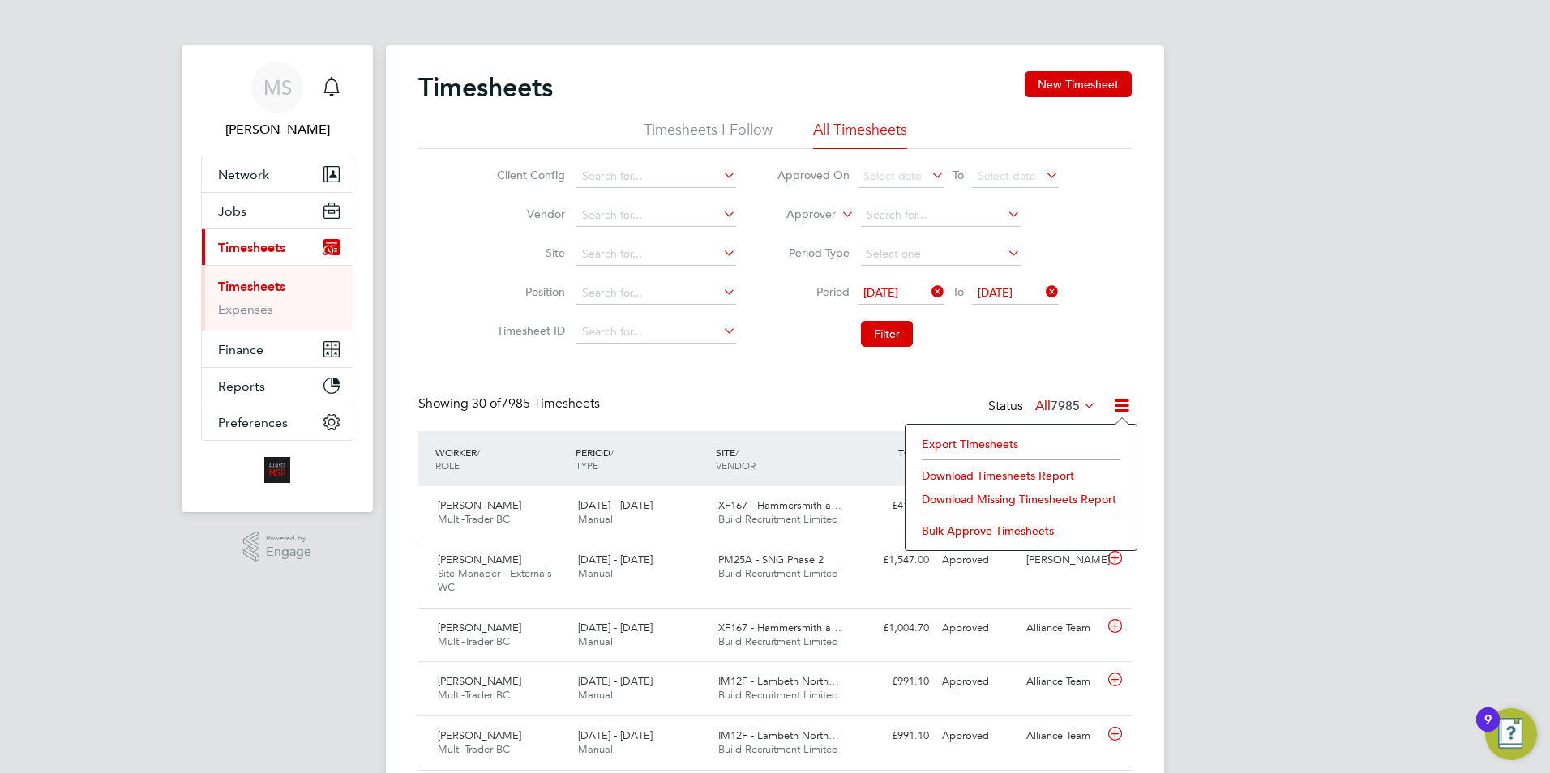
click at [980, 470] on li "Download Timesheets Report" at bounding box center [1021, 476] width 215 height 23
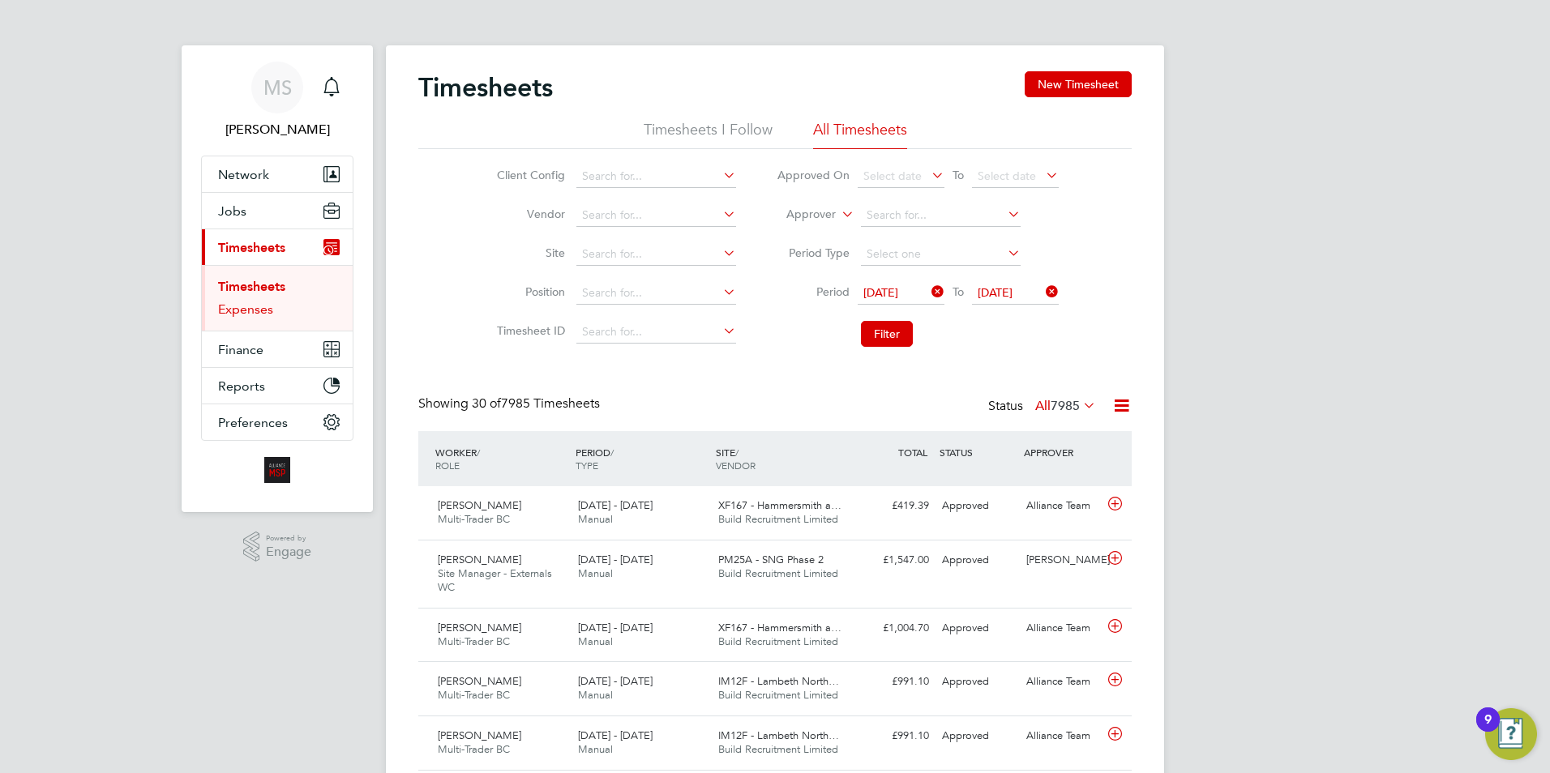
click at [234, 314] on link "Expenses" at bounding box center [245, 309] width 55 height 15
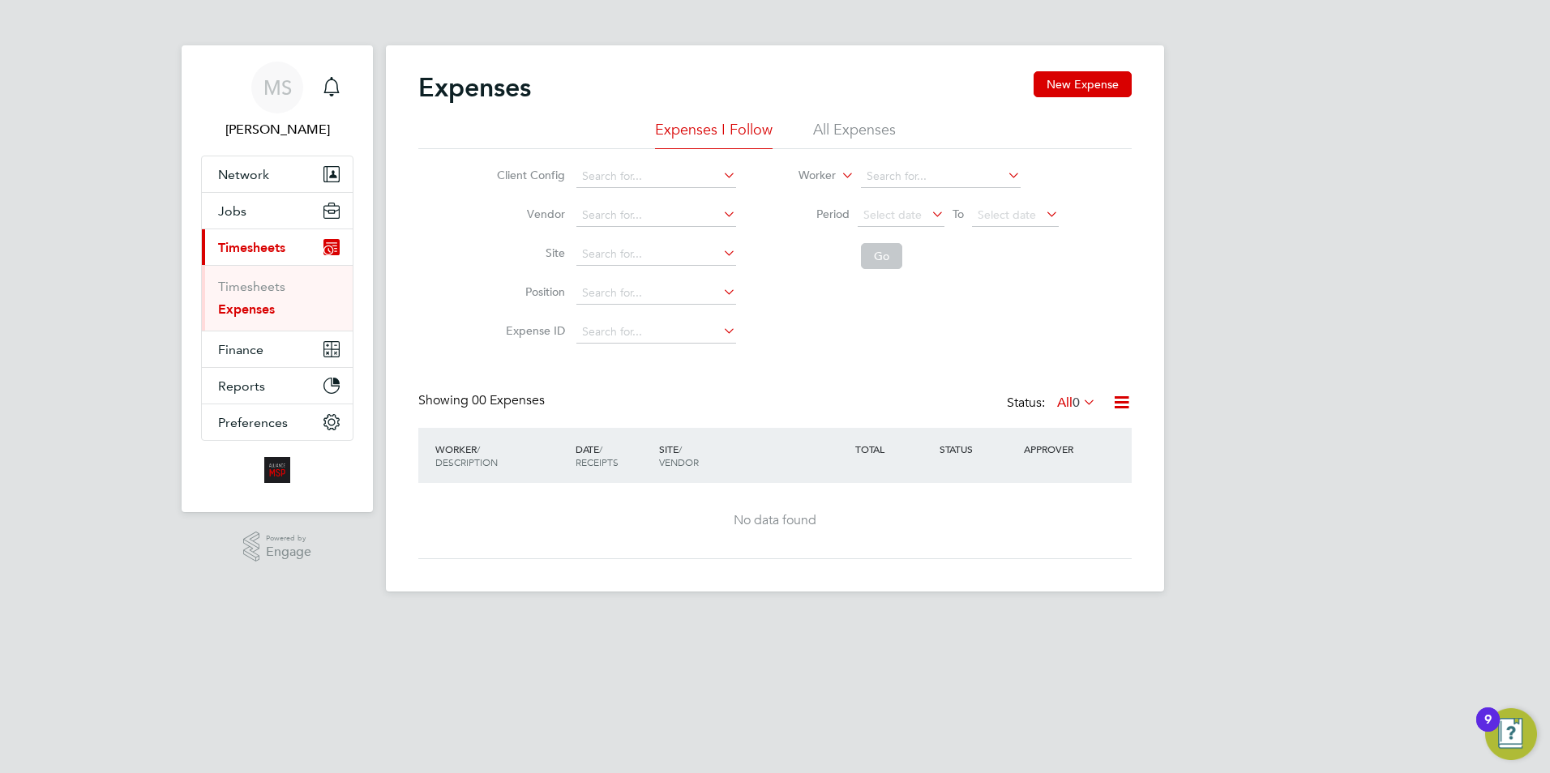
click at [844, 133] on li "All Expenses" at bounding box center [854, 134] width 83 height 29
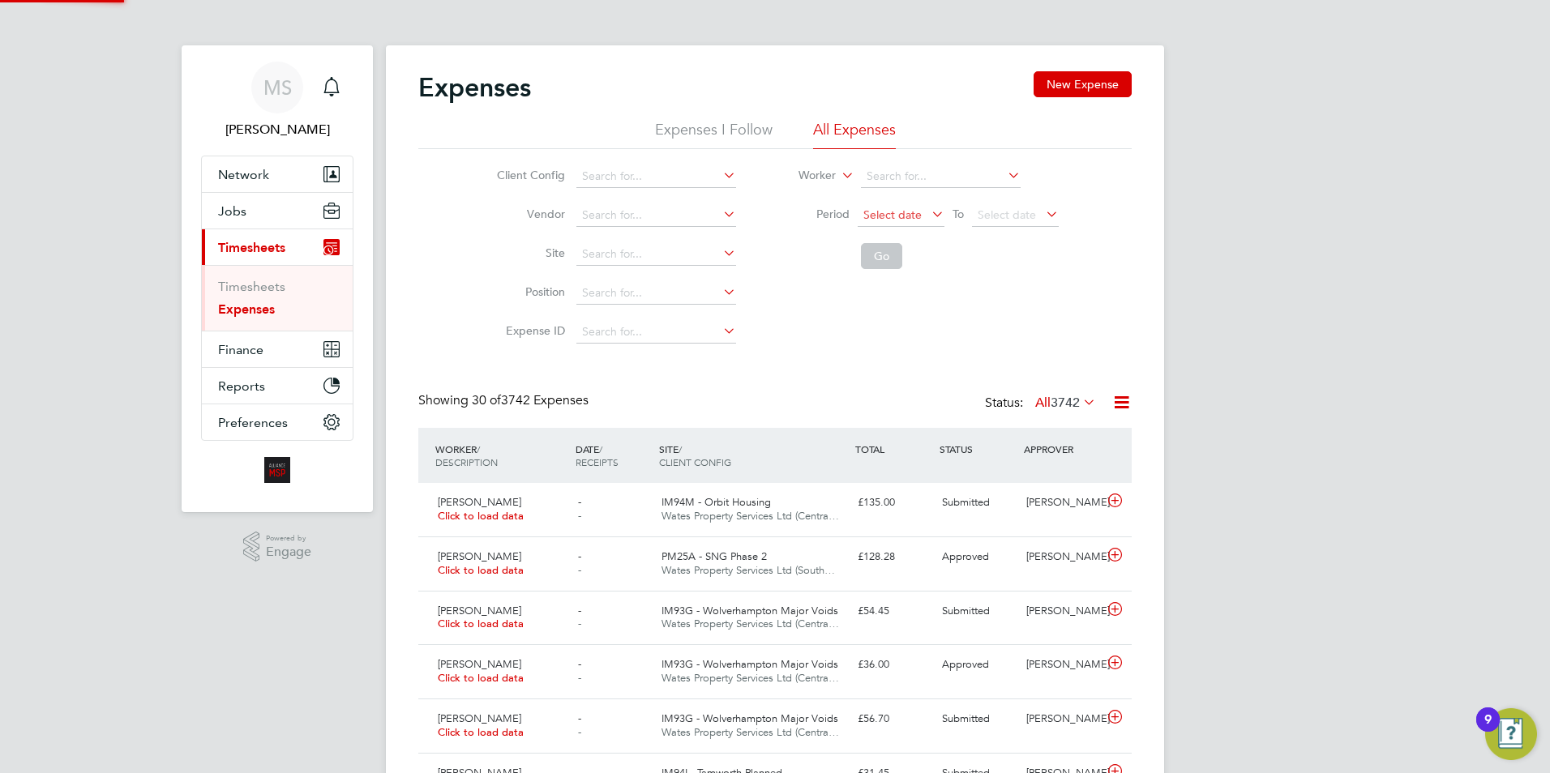
scroll to position [41, 141]
click at [1128, 404] on icon at bounding box center [1121, 402] width 20 height 20
click at [1027, 443] on li "Download Expenses Report" at bounding box center [1048, 441] width 164 height 23
click at [235, 349] on span "Finance" at bounding box center [240, 349] width 45 height 15
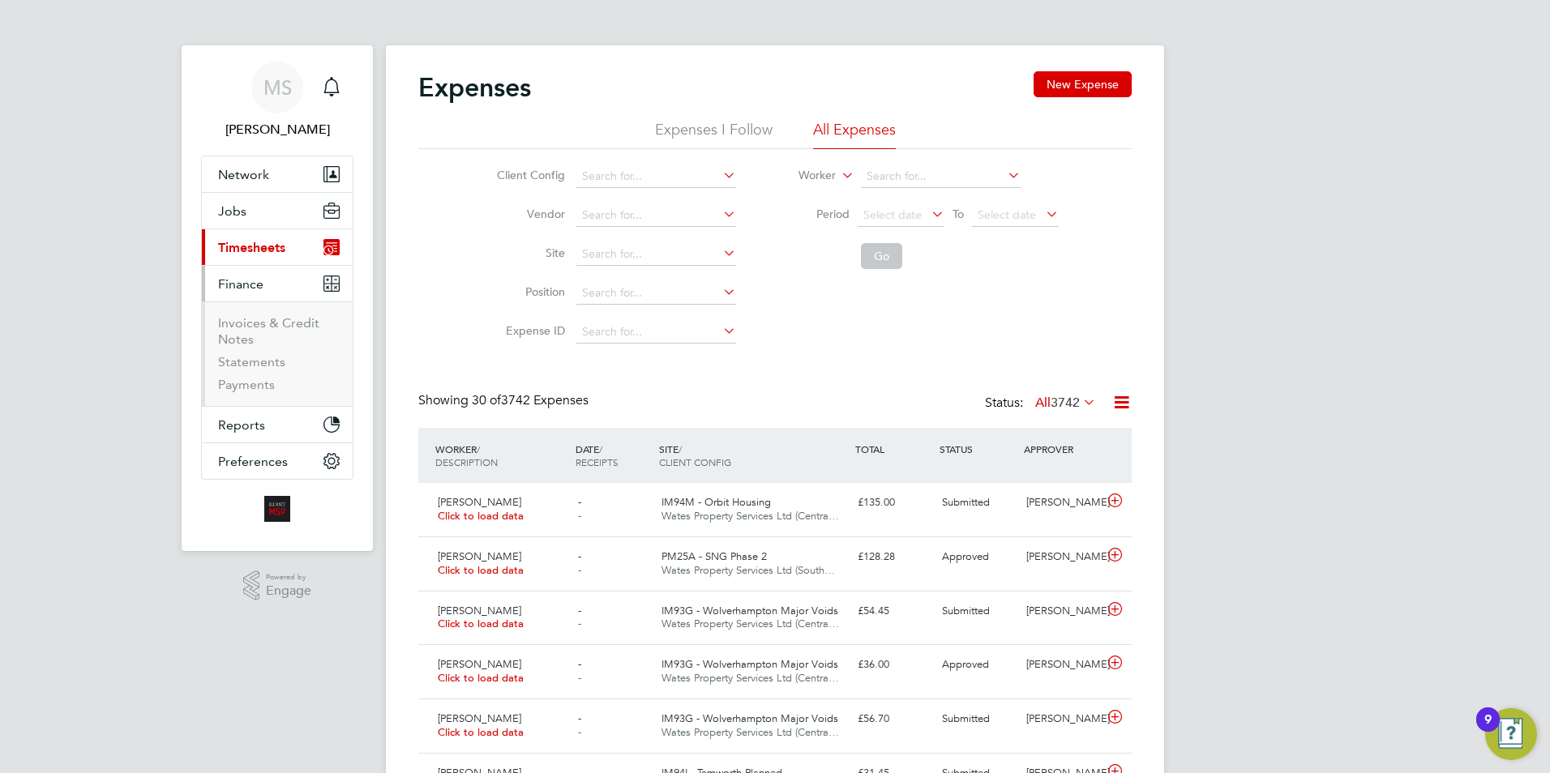
click at [258, 333] on li "Invoices & Credit Notes" at bounding box center [279, 334] width 122 height 39
click at [245, 324] on link "Invoices & Credit Notes" at bounding box center [268, 331] width 101 height 32
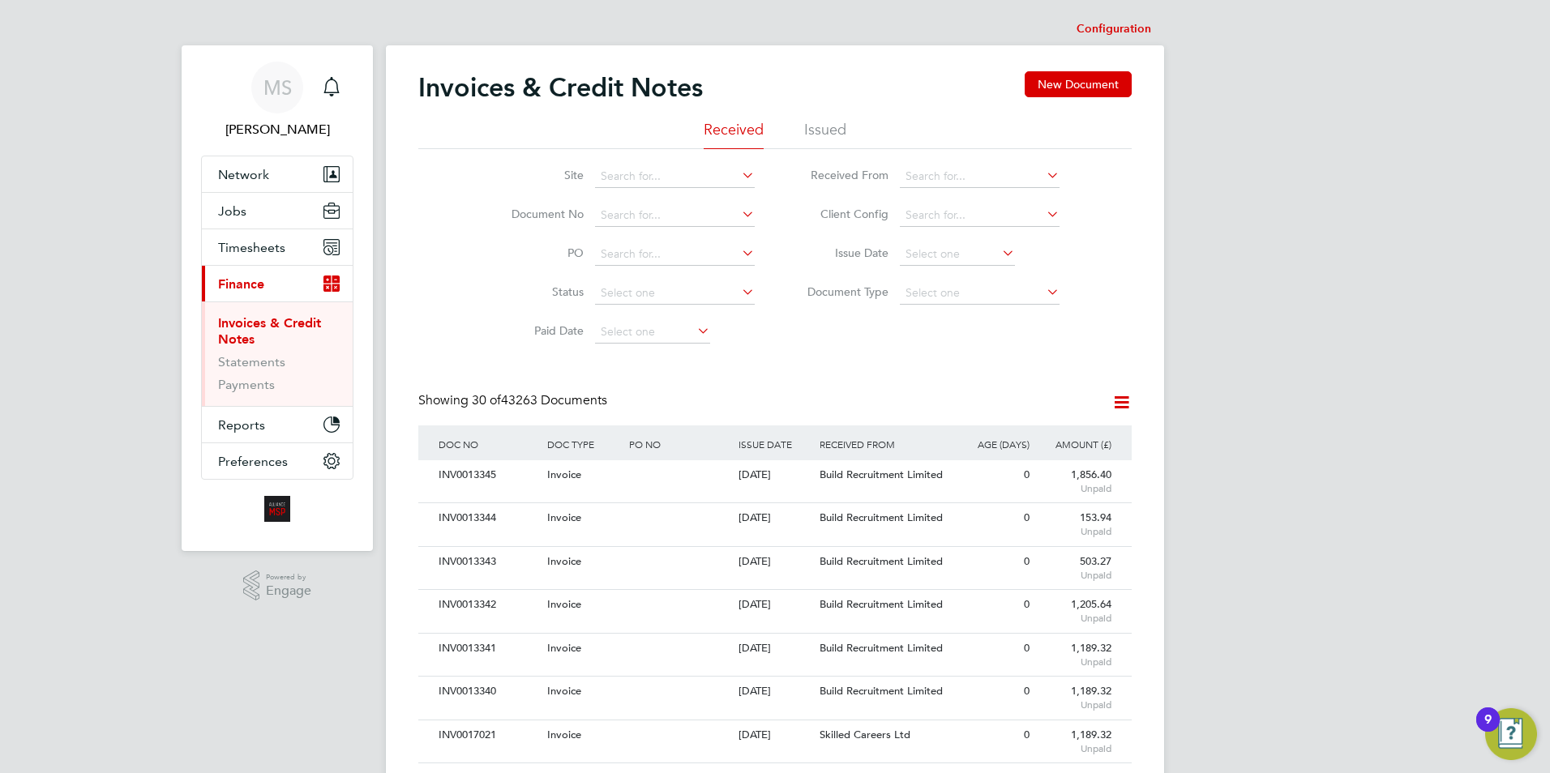
click at [1122, 402] on icon at bounding box center [1121, 402] width 20 height 20
click at [1017, 439] on li "Download invoices" at bounding box center [1053, 441] width 154 height 23
click at [1114, 410] on icon at bounding box center [1121, 402] width 20 height 20
click at [1025, 462] on li "Download credit notes" at bounding box center [1053, 463] width 154 height 23
click at [824, 131] on li "Issued" at bounding box center [825, 134] width 42 height 29
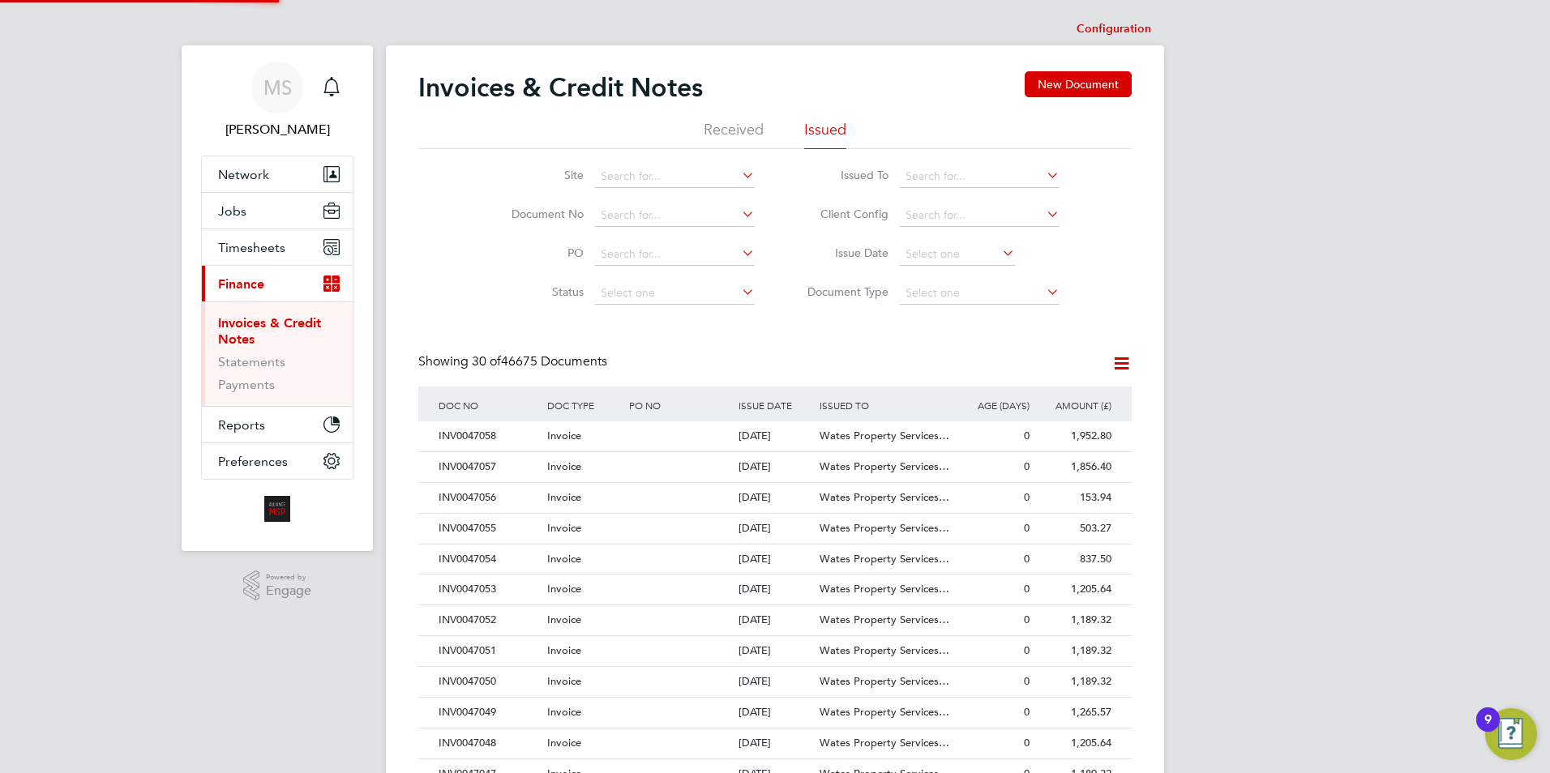
scroll to position [31, 110]
click at [1116, 362] on icon at bounding box center [1121, 363] width 20 height 20
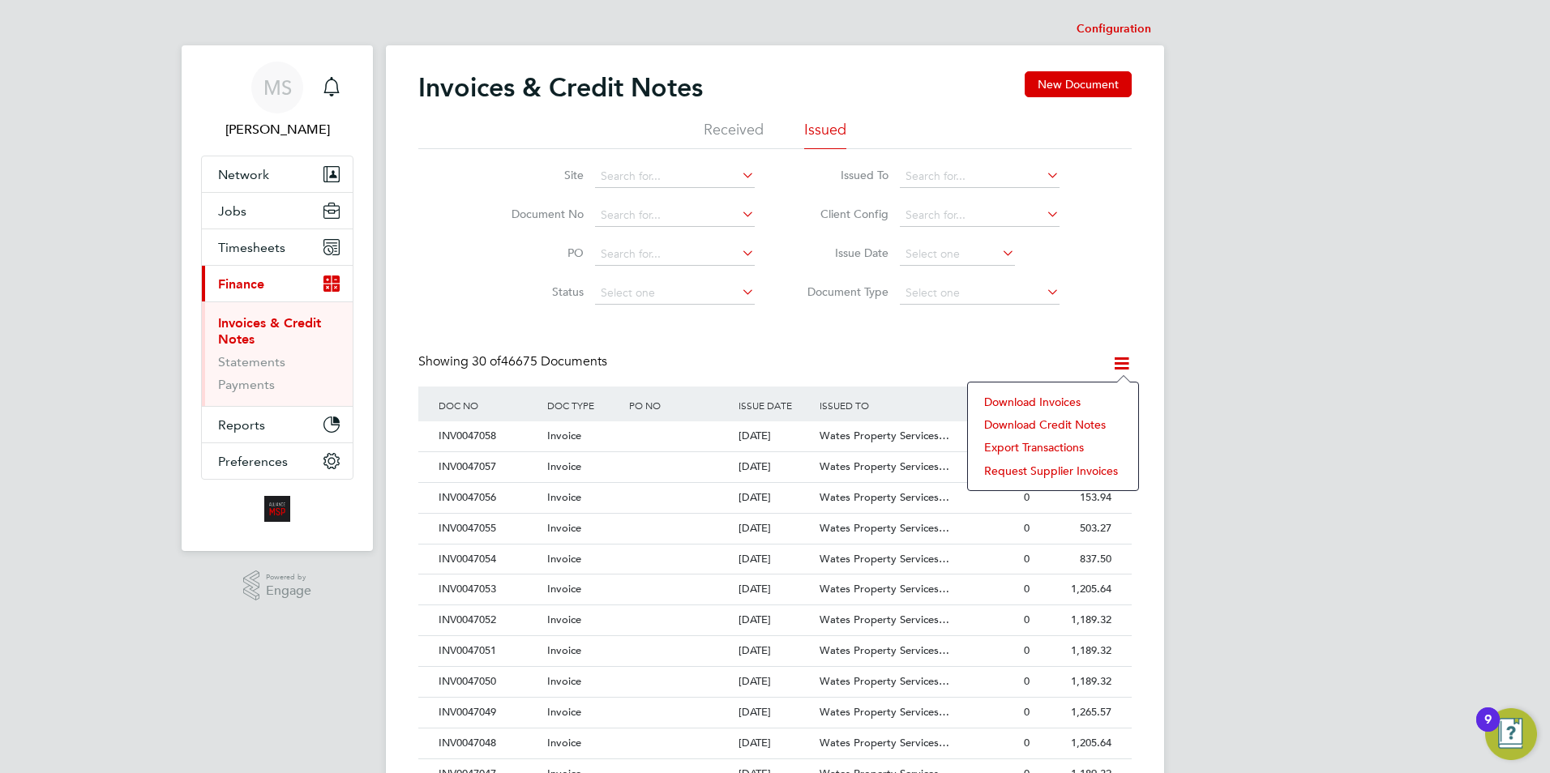
click at [1045, 396] on li "Download invoices" at bounding box center [1053, 402] width 154 height 23
click at [1117, 366] on icon at bounding box center [1121, 363] width 20 height 20
click at [1051, 418] on li "Download credit notes" at bounding box center [1053, 424] width 154 height 23
click at [239, 246] on span "Timesheets" at bounding box center [251, 247] width 67 height 15
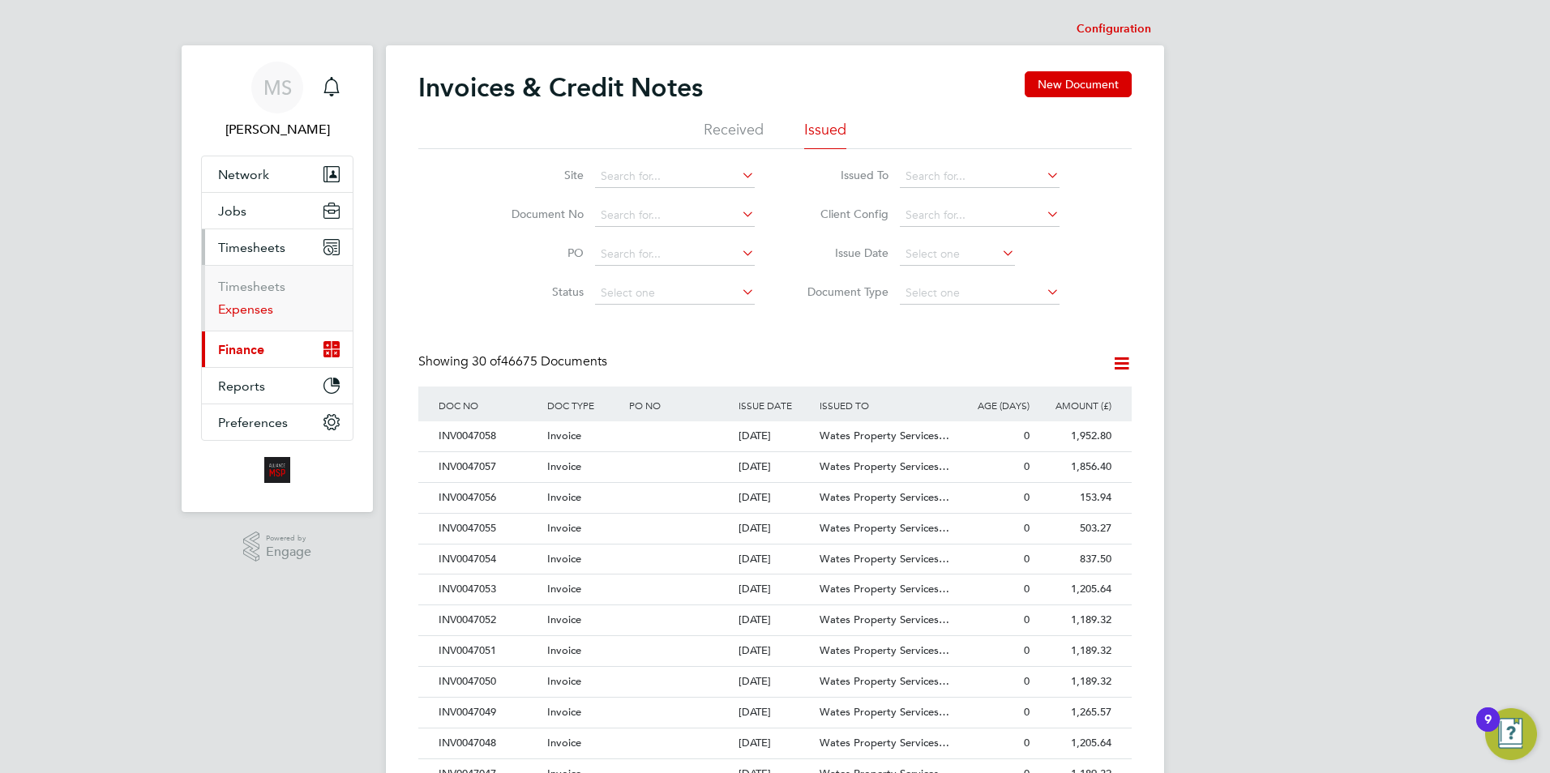
click at [258, 310] on link "Expenses" at bounding box center [245, 309] width 55 height 15
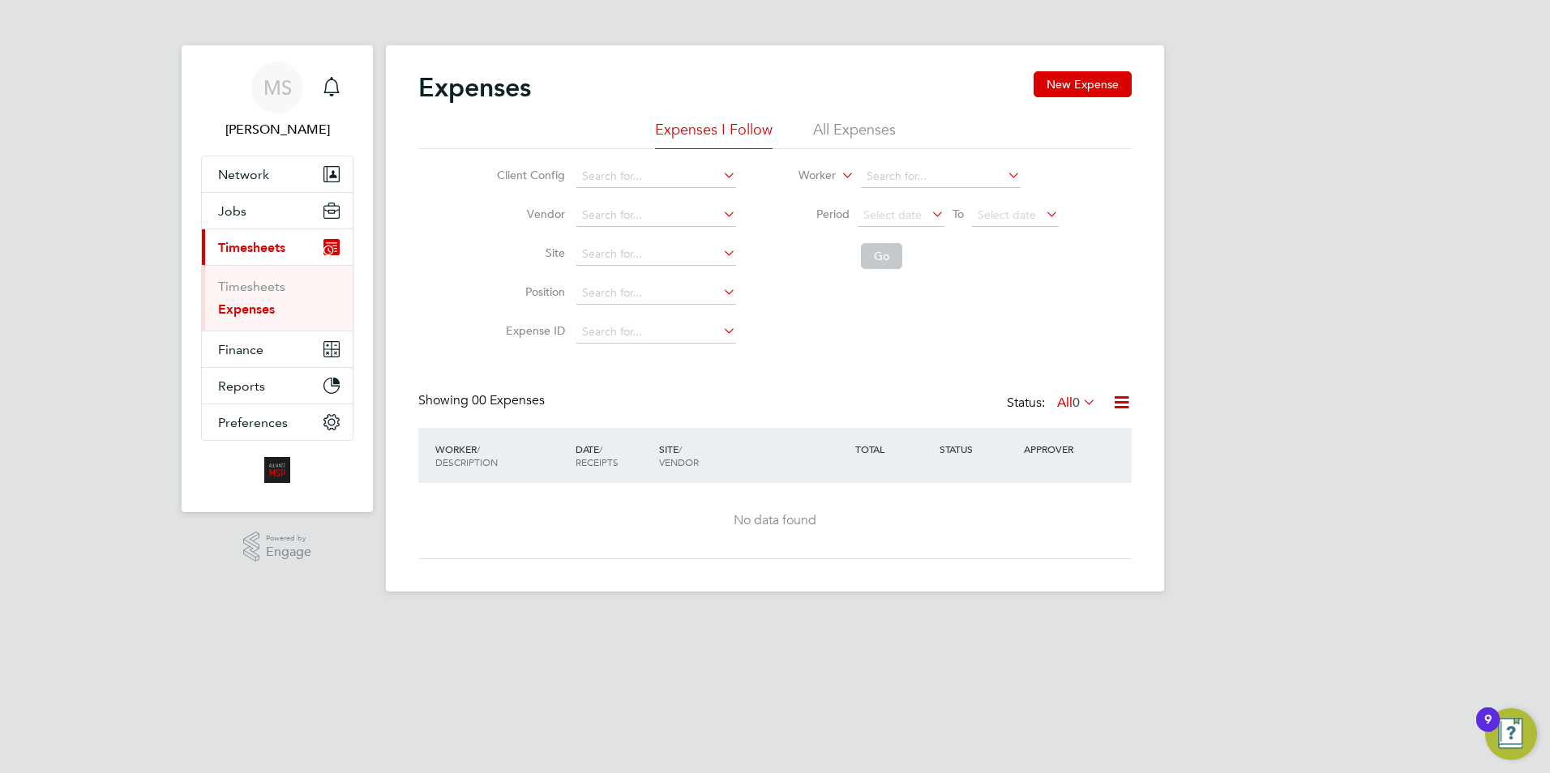
click at [836, 120] on li "All Expenses" at bounding box center [854, 134] width 83 height 29
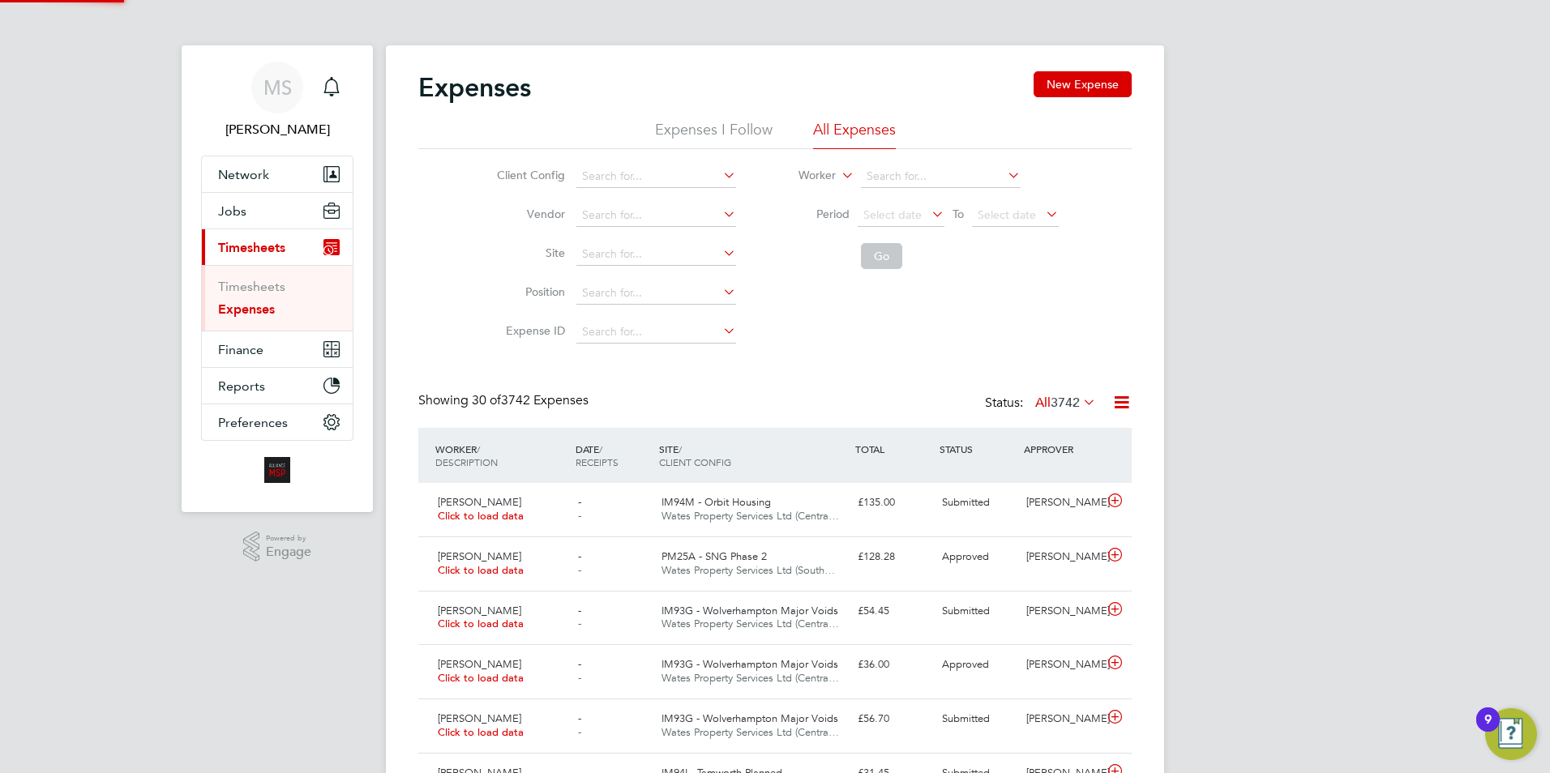
scroll to position [41, 141]
click at [907, 222] on span "Select date" at bounding box center [901, 216] width 87 height 22
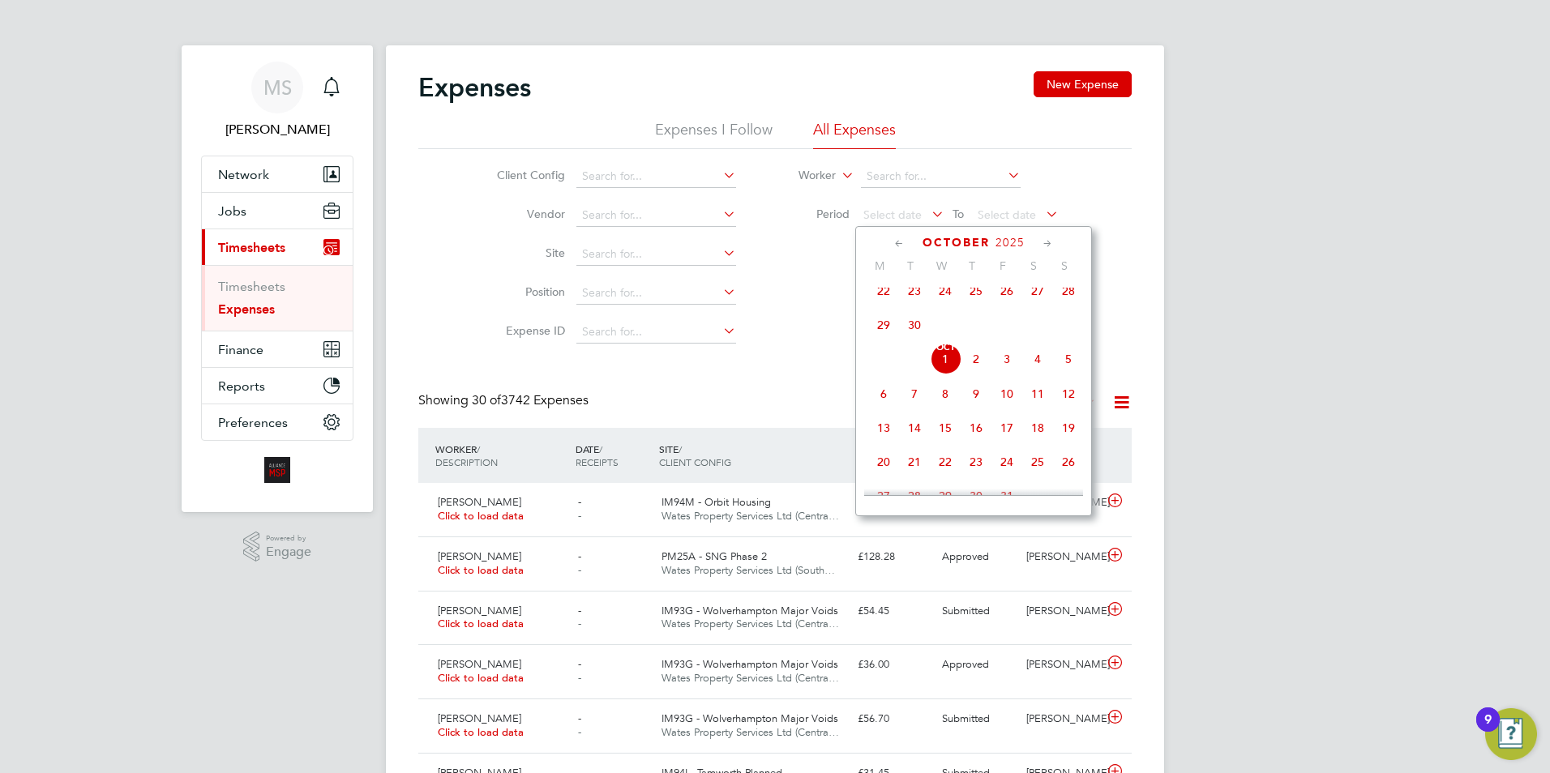
click at [898, 242] on icon at bounding box center [899, 244] width 15 height 18
click at [897, 242] on icon at bounding box center [899, 244] width 15 height 18
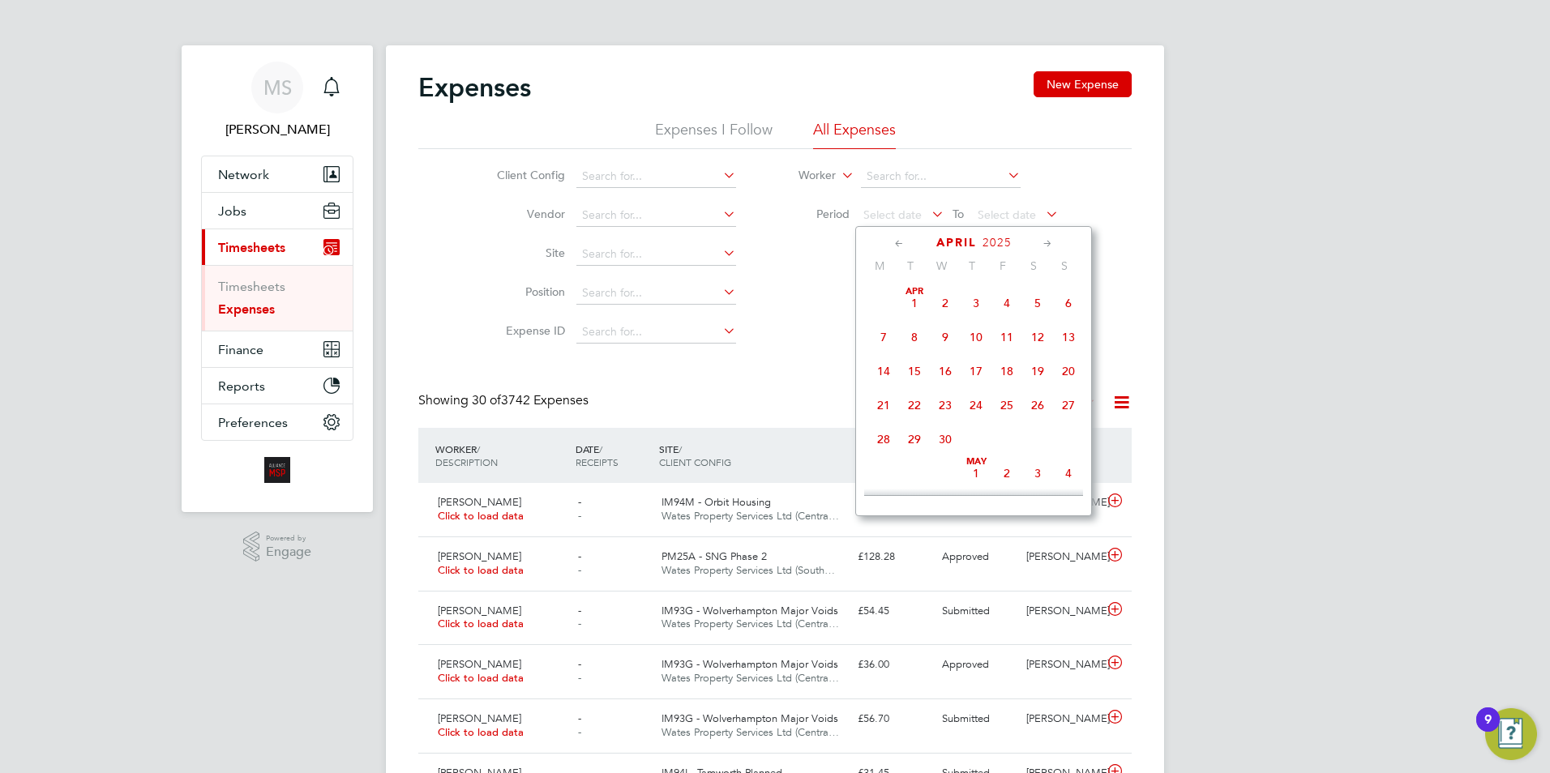
click at [897, 242] on icon at bounding box center [899, 244] width 15 height 18
click at [1065, 296] on span "Dec" at bounding box center [1068, 292] width 31 height 8
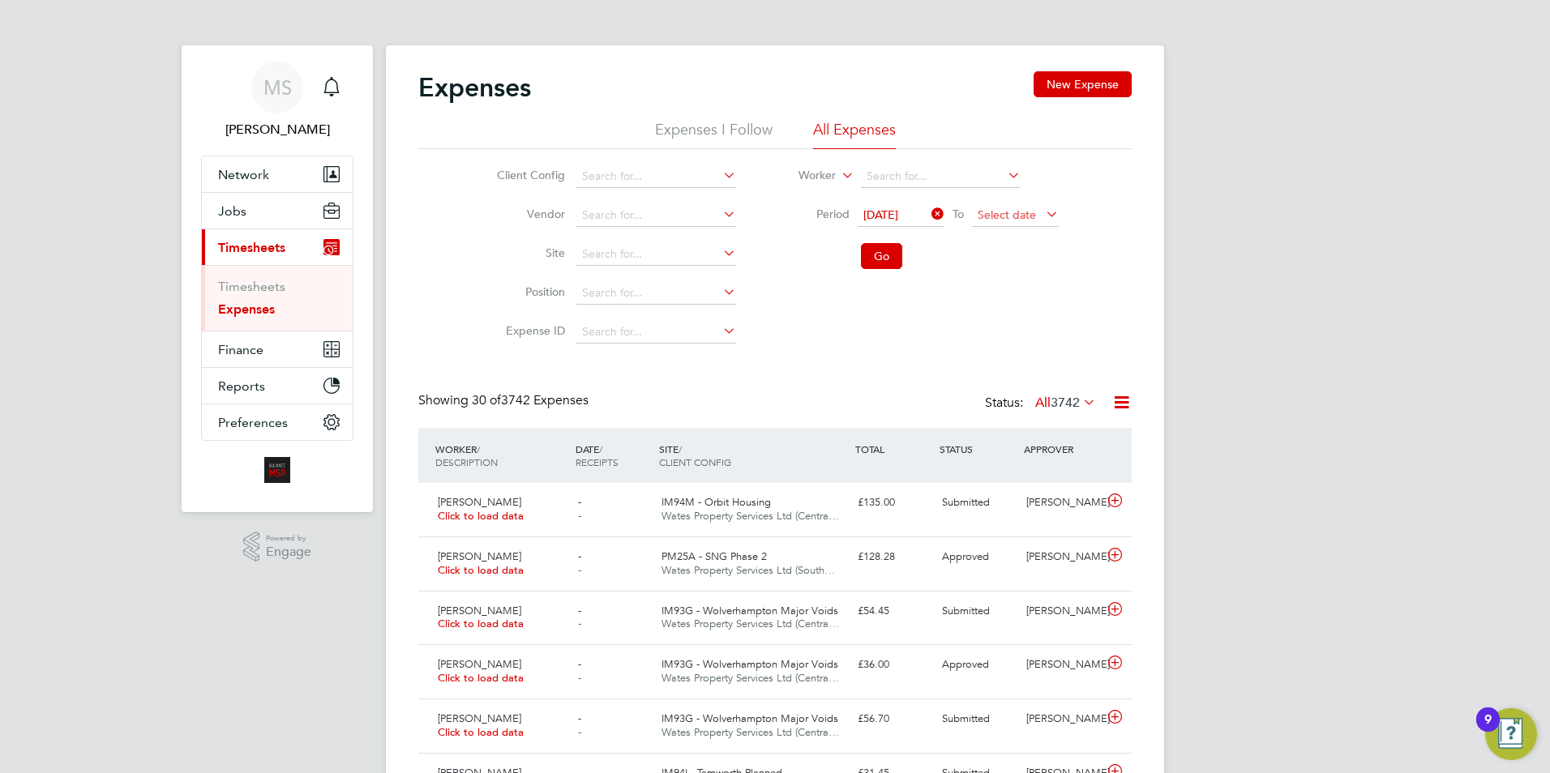
click at [1004, 209] on span "Select date" at bounding box center [1007, 215] width 58 height 15
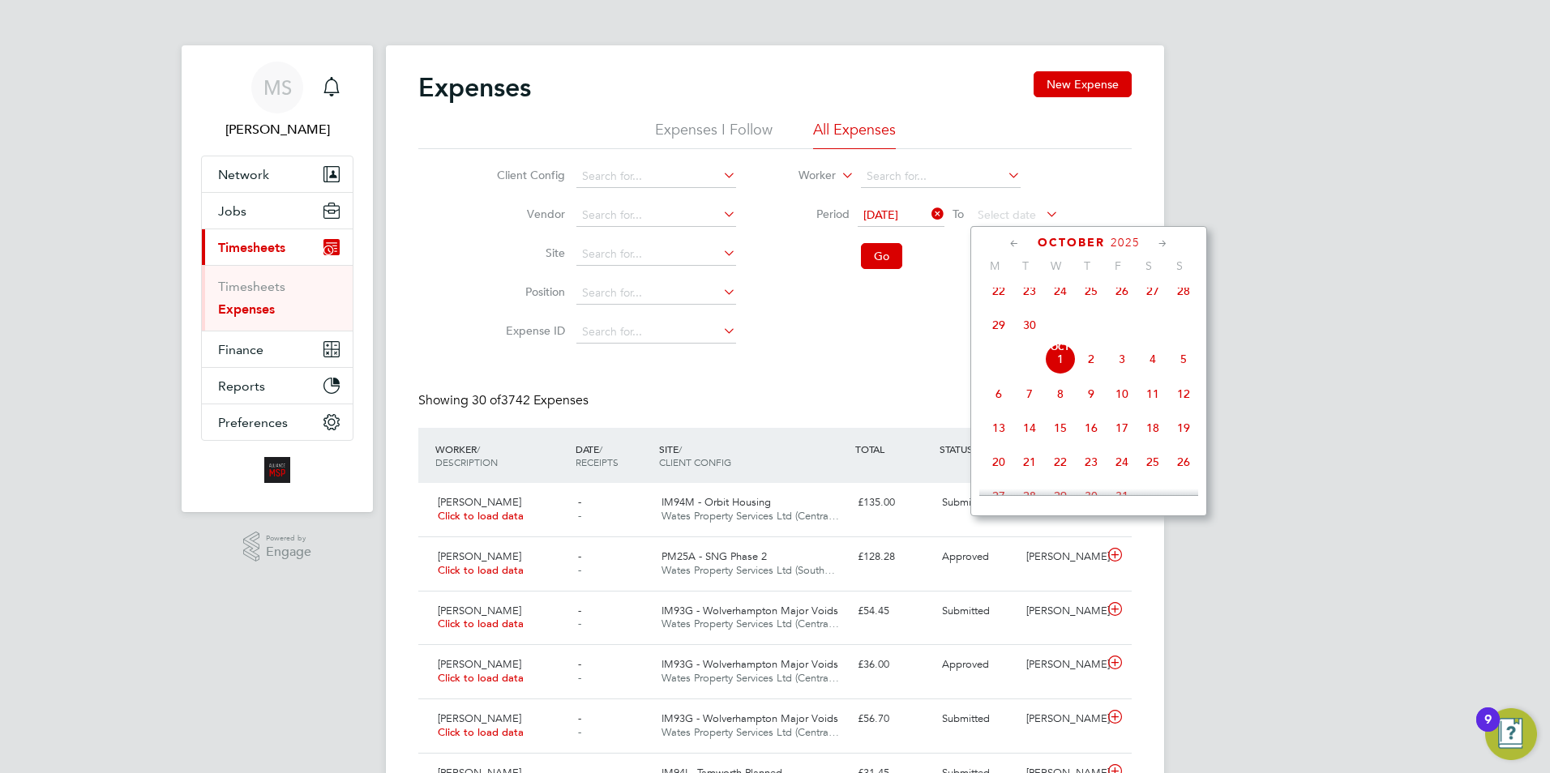
click at [1056, 366] on span "Oct 1" at bounding box center [1060, 359] width 31 height 31
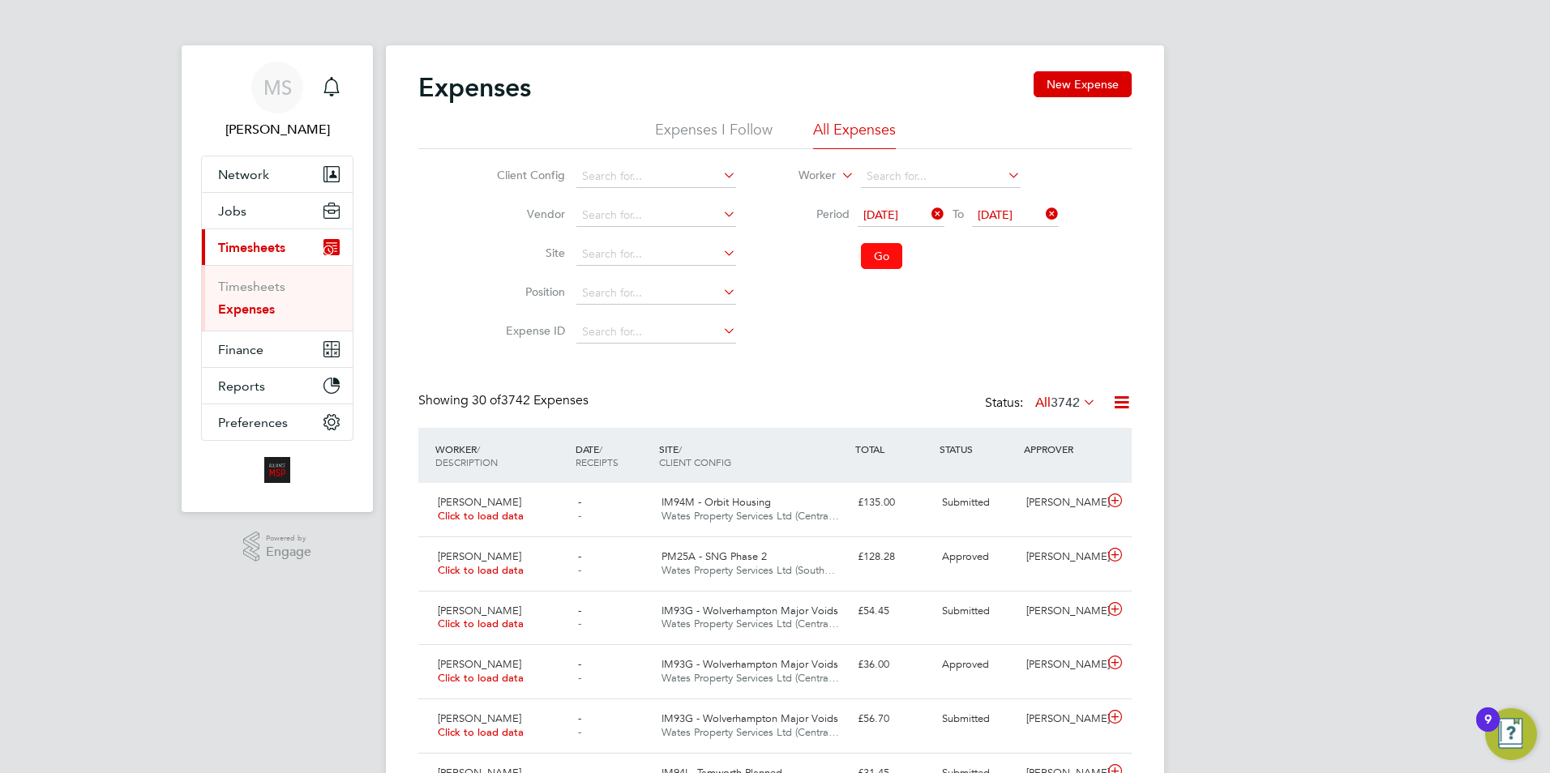
click at [881, 259] on button "Go" at bounding box center [881, 256] width 41 height 26
click at [1117, 405] on icon at bounding box center [1121, 402] width 20 height 20
click at [1043, 437] on li "Download Expenses Report" at bounding box center [1048, 441] width 164 height 23
drag, startPoint x: 1267, startPoint y: 645, endPoint x: 645, endPoint y: 705, distance: 625.5
